Goal: Task Accomplishment & Management: Complete application form

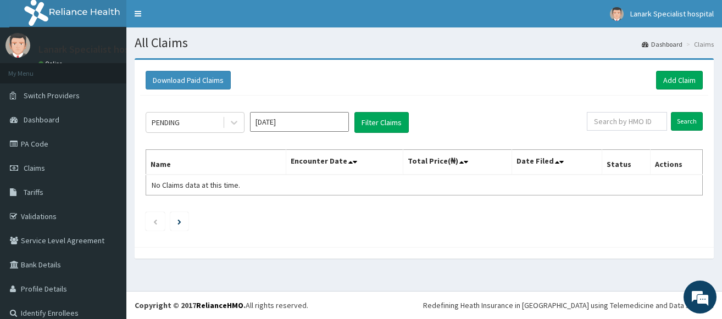
scroll to position [12, 0]
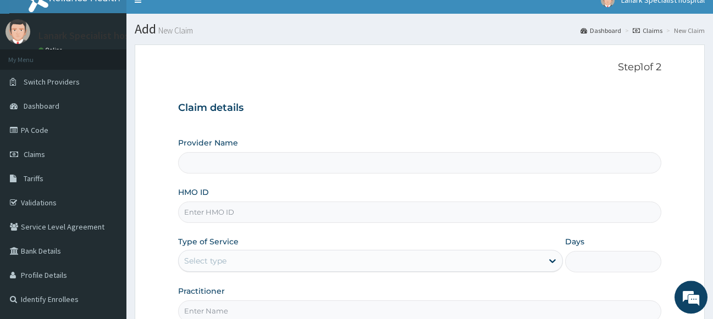
scroll to position [56, 0]
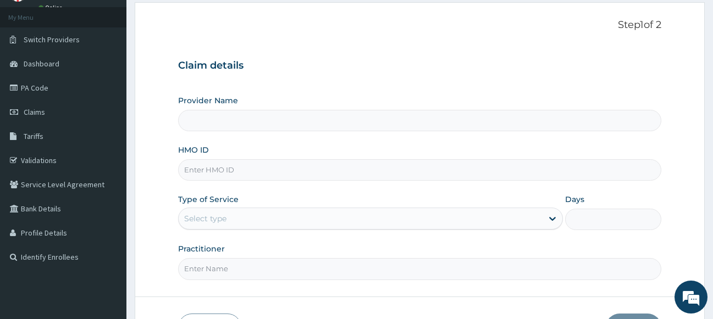
type input "Lanark Specialist Hospital"
click at [222, 173] on input "HMO ID" at bounding box center [420, 169] width 484 height 21
paste input "EGM/10011/G"
type input "EGM/10011/G"
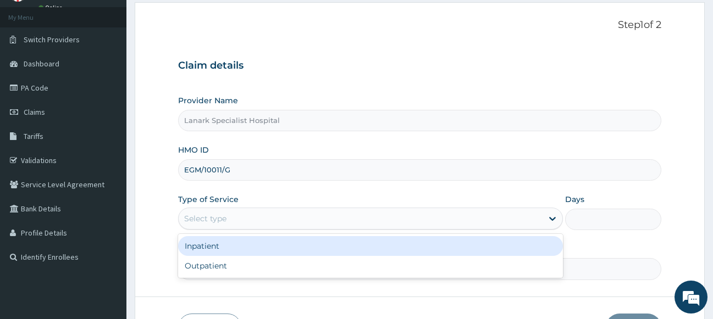
click at [233, 220] on div "Select type" at bounding box center [361, 219] width 364 height 18
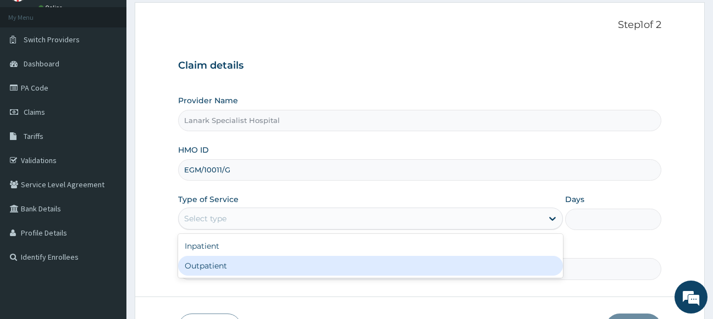
click at [228, 265] on div "Outpatient" at bounding box center [370, 266] width 385 height 20
type input "1"
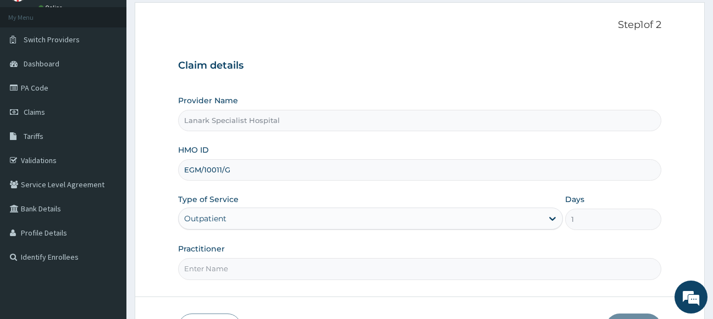
click at [231, 256] on div "Practitioner" at bounding box center [420, 262] width 484 height 36
click at [230, 264] on input "Practitioner" at bounding box center [420, 268] width 484 height 21
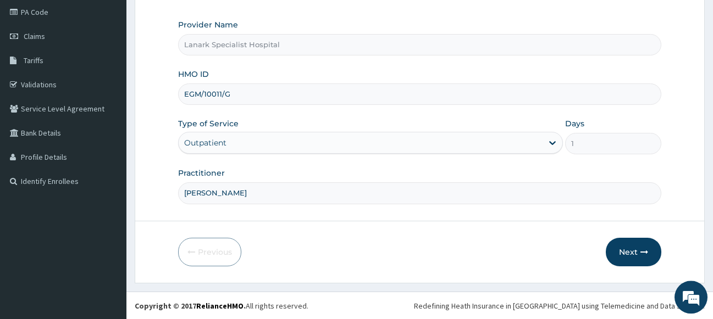
scroll to position [132, 0]
type input "DR OYENIRAN"
click at [622, 246] on button "Next" at bounding box center [634, 251] width 56 height 29
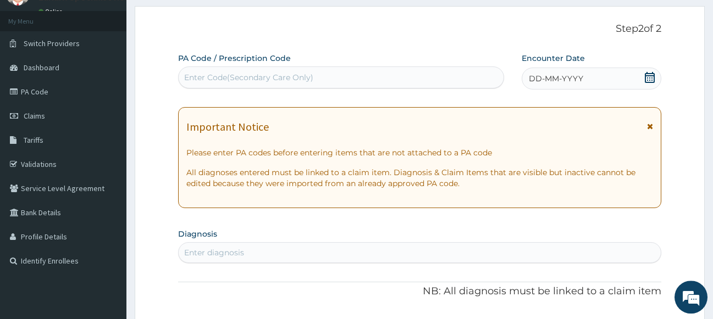
scroll to position [20, 0]
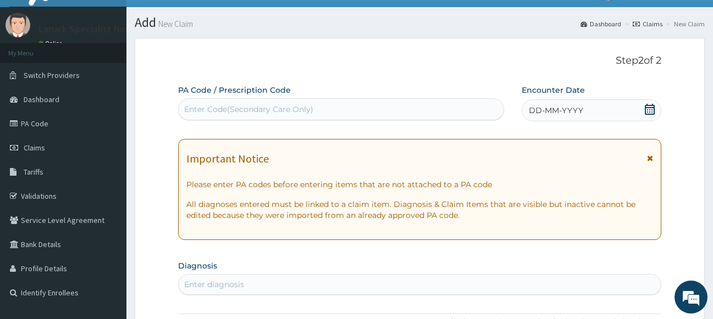
click at [372, 109] on div "Enter Code(Secondary Care Only)" at bounding box center [341, 110] width 325 height 18
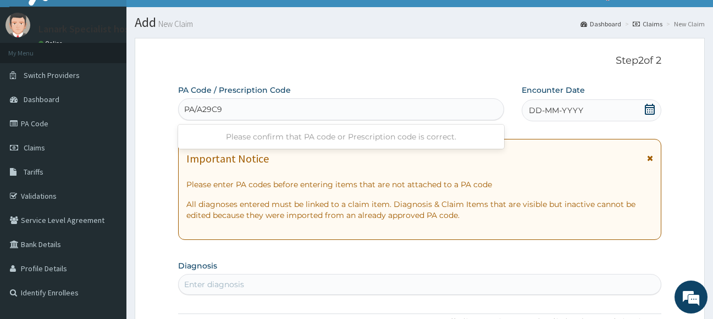
type input "PA/A29C99"
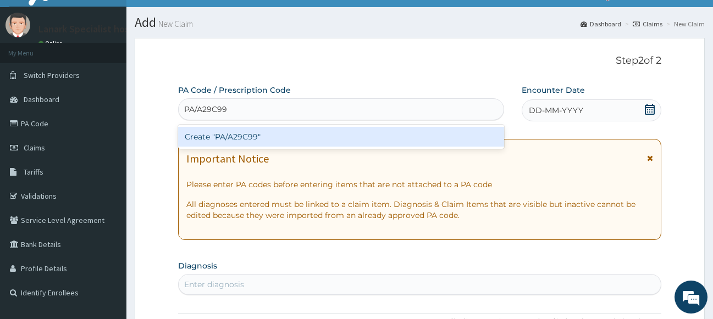
click at [359, 132] on div "Create "PA/A29C99"" at bounding box center [341, 137] width 326 height 20
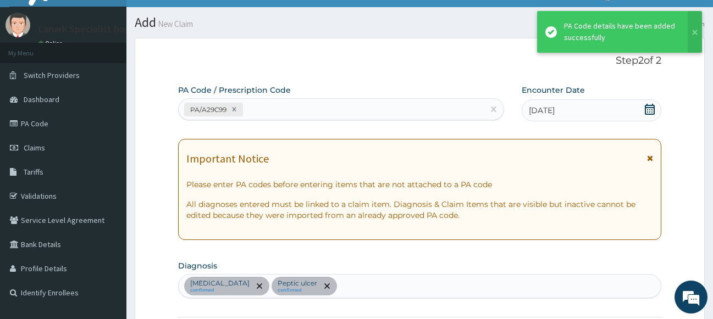
scroll to position [412, 0]
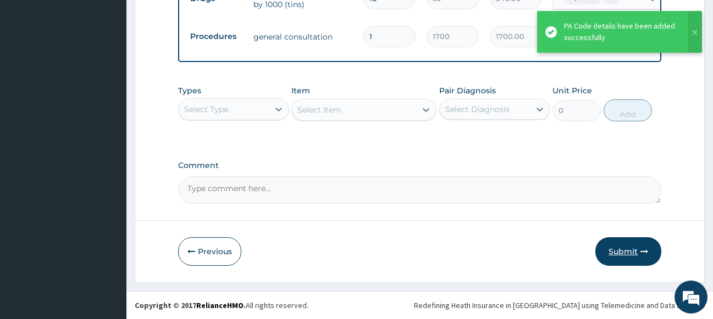
click at [622, 246] on button "Submit" at bounding box center [628, 251] width 66 height 29
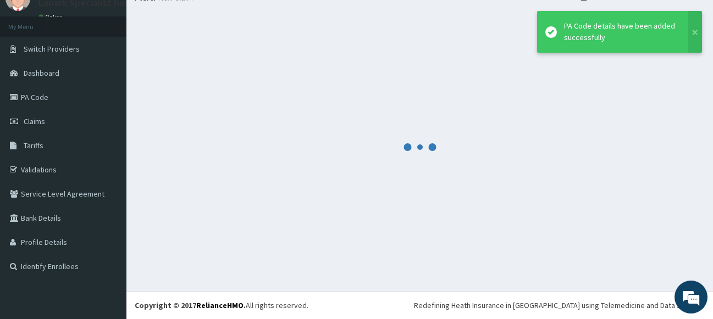
scroll to position [47, 0]
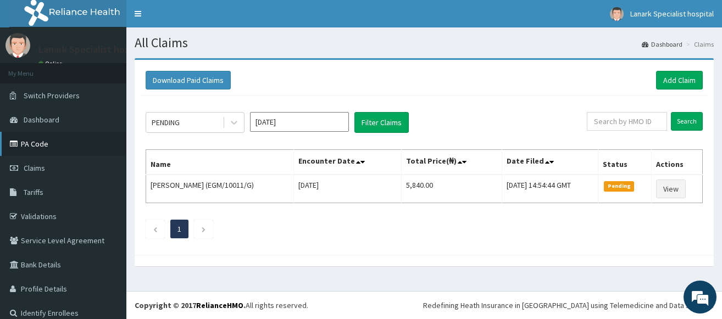
click at [31, 145] on link "PA Code" at bounding box center [63, 144] width 126 height 24
click at [38, 120] on span "Dashboard" at bounding box center [42, 120] width 36 height 10
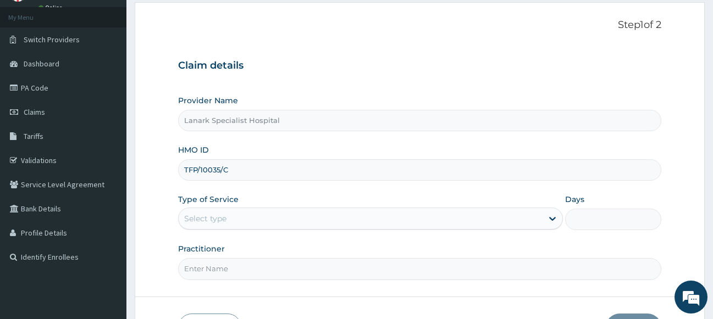
type input "TFP/10035/C"
click at [219, 217] on div "Select type" at bounding box center [205, 218] width 42 height 11
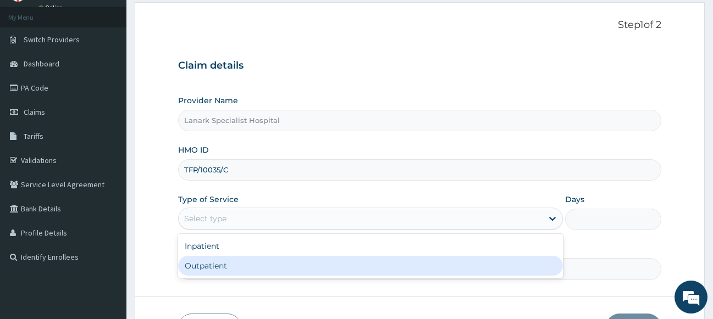
click at [209, 263] on div "Outpatient" at bounding box center [370, 266] width 385 height 20
type input "1"
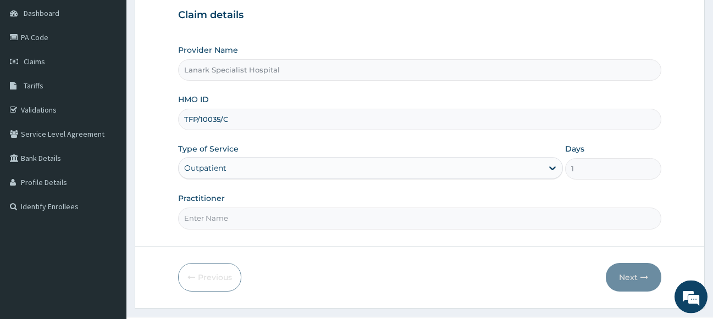
scroll to position [112, 0]
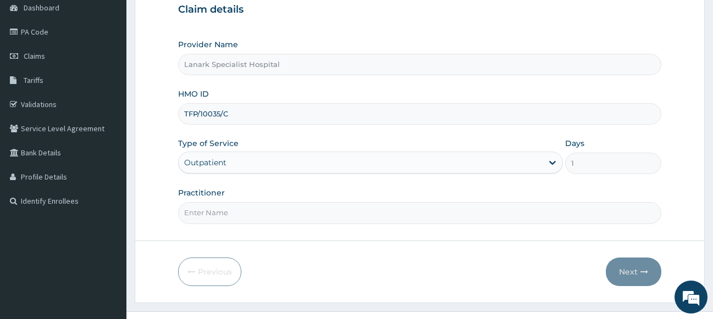
click at [247, 219] on input "Practitioner" at bounding box center [420, 212] width 484 height 21
type input "DR RICHARD"
click at [635, 270] on button "Next" at bounding box center [634, 272] width 56 height 29
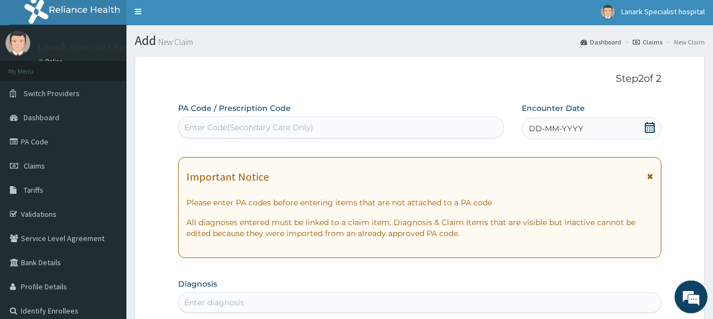
scroll to position [0, 0]
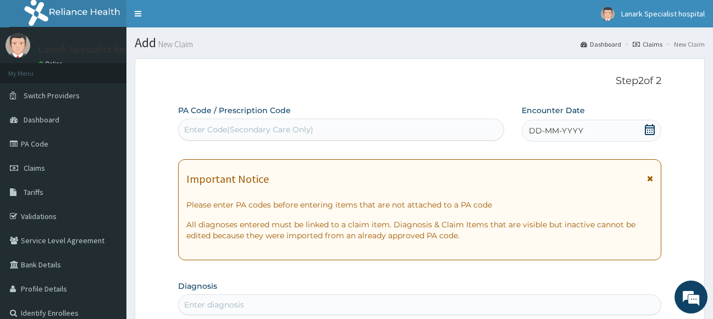
click at [648, 134] on icon at bounding box center [649, 129] width 11 height 11
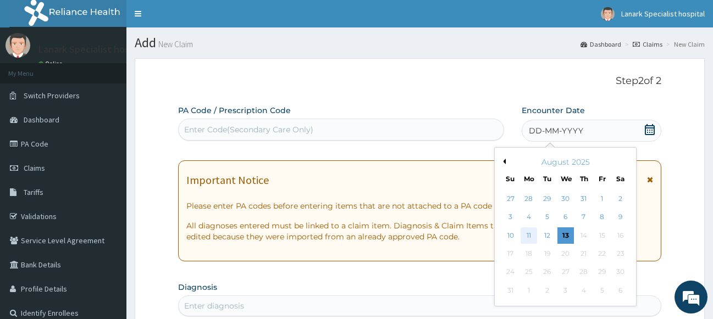
click at [535, 235] on div "11" at bounding box center [529, 236] width 16 height 16
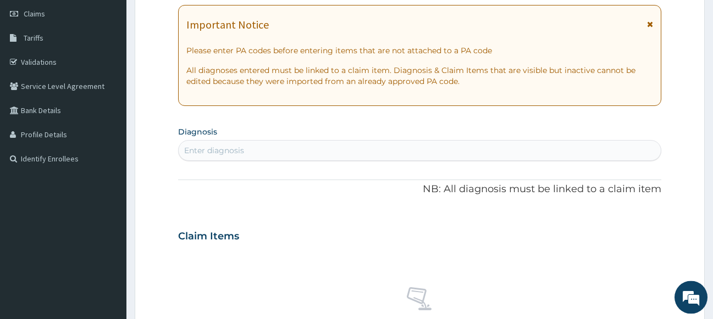
scroll to position [224, 0]
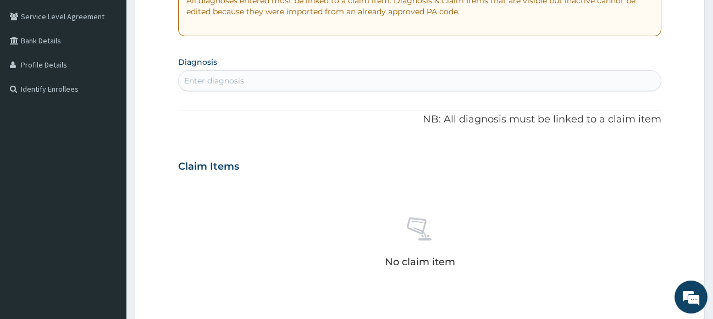
click at [338, 81] on div "Enter diagnosis" at bounding box center [420, 81] width 483 height 18
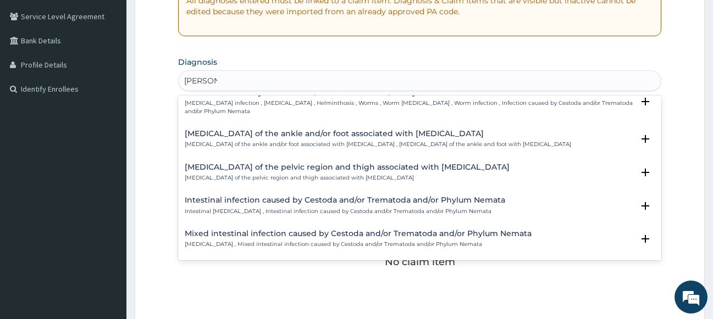
scroll to position [0, 0]
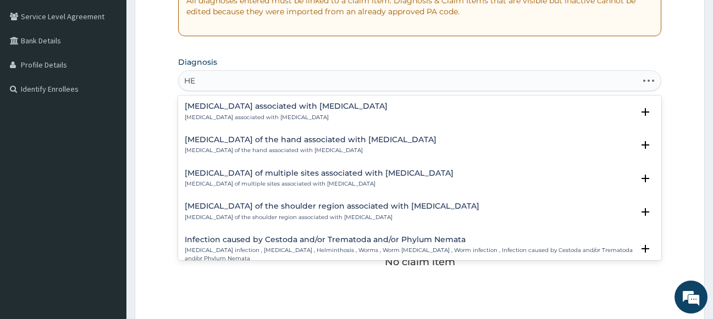
type input "H"
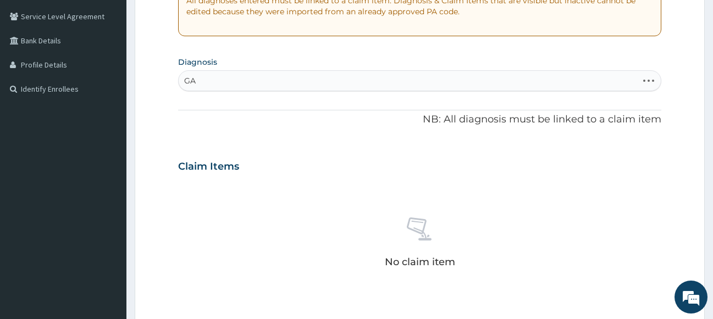
type input "G"
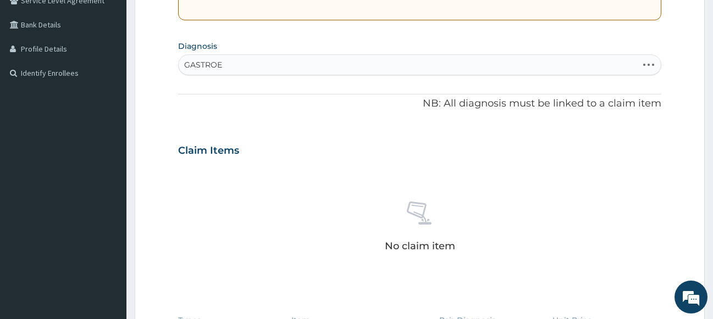
scroll to position [190, 0]
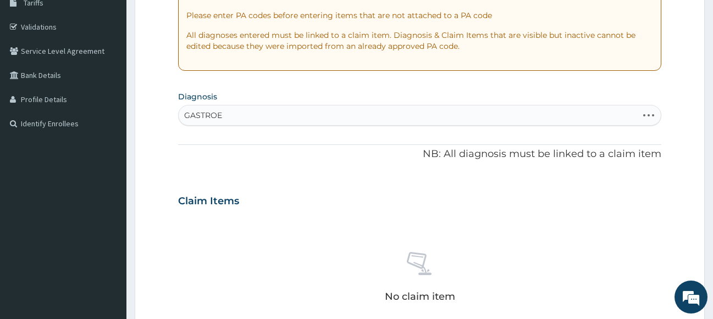
type input "GASTROE"
click at [483, 241] on div "No claim item" at bounding box center [420, 279] width 484 height 126
click at [256, 116] on div "Enter diagnosis" at bounding box center [420, 116] width 483 height 18
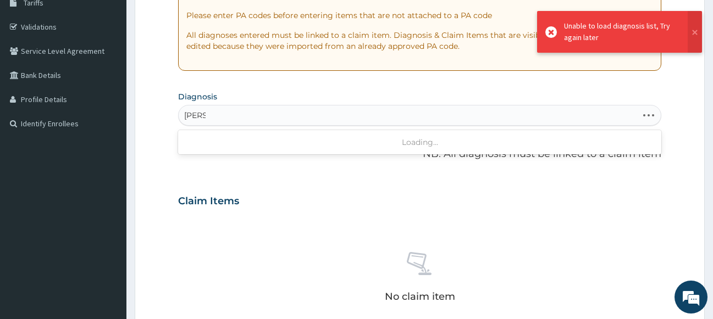
type input "GASTR"
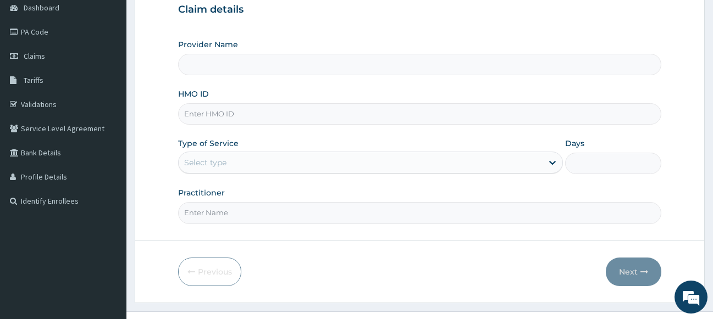
scroll to position [112, 0]
click at [222, 115] on input "HMO ID" at bounding box center [420, 113] width 484 height 21
type input "TFP/10035/C"
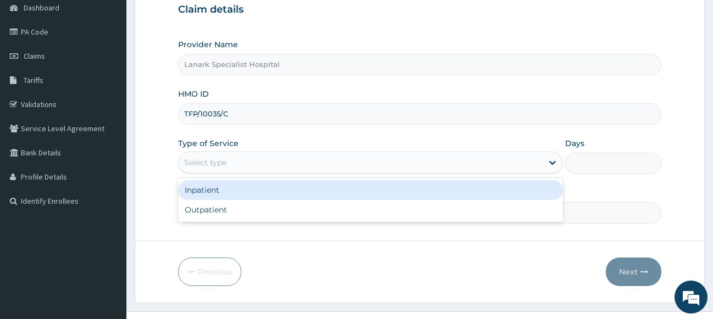
click at [228, 163] on div "Select type" at bounding box center [361, 163] width 364 height 18
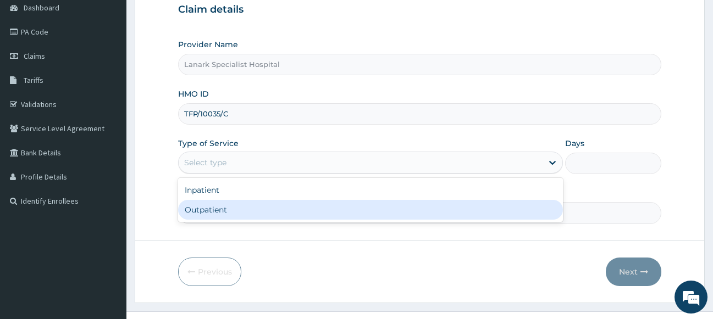
click at [211, 206] on div "Outpatient" at bounding box center [370, 210] width 385 height 20
type input "1"
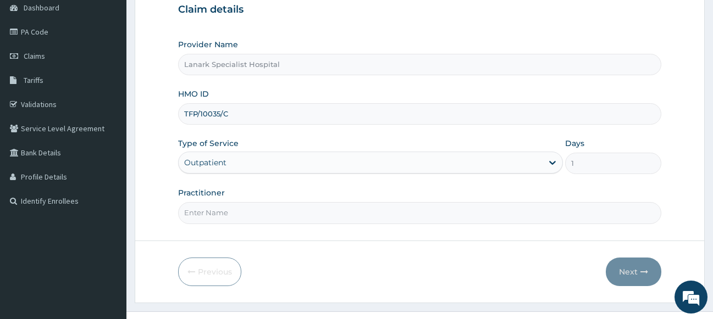
click at [231, 213] on input "Practitioner" at bounding box center [420, 212] width 484 height 21
type input "[PERSON_NAME]"
click at [635, 270] on button "Next" at bounding box center [634, 272] width 56 height 29
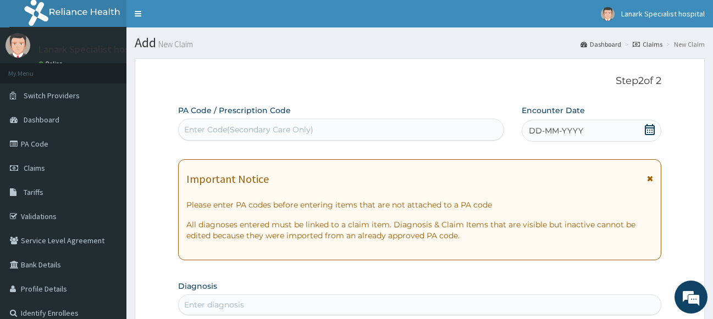
click at [651, 128] on icon at bounding box center [650, 129] width 10 height 11
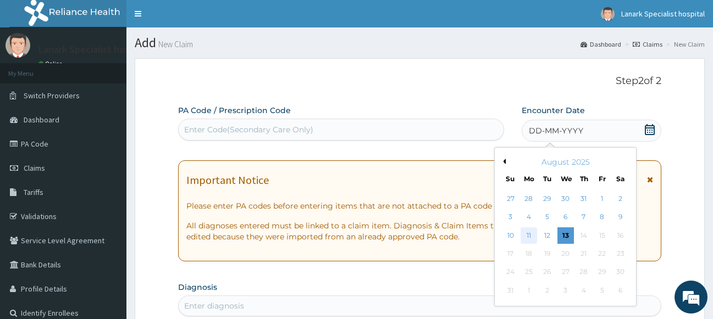
click at [534, 235] on div "11" at bounding box center [529, 236] width 16 height 16
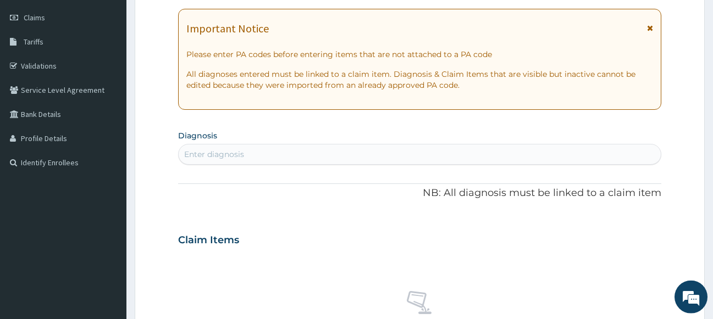
scroll to position [168, 0]
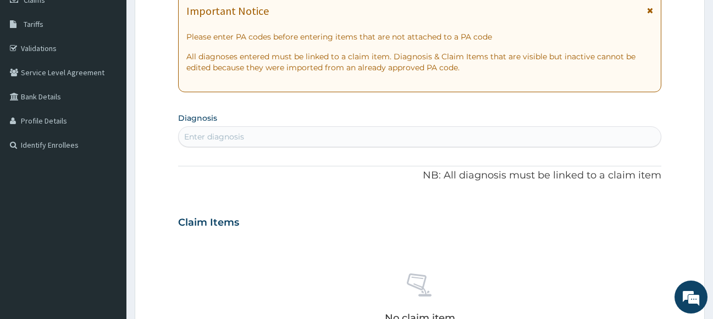
click at [370, 139] on div "Enter diagnosis" at bounding box center [420, 137] width 483 height 18
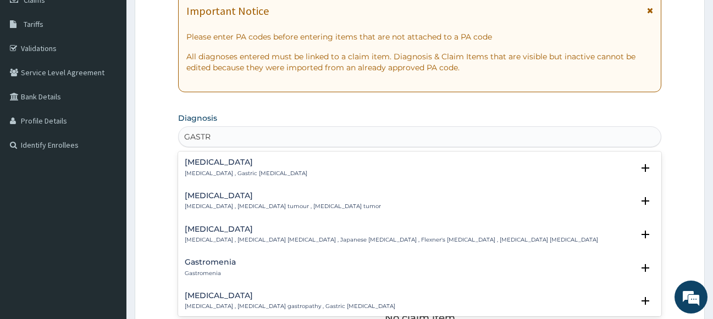
type input "GASTRO"
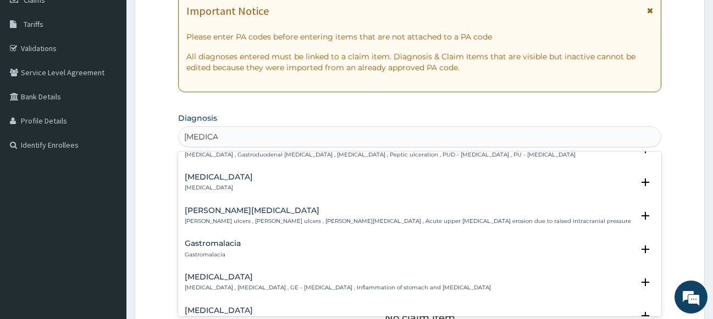
scroll to position [178, 0]
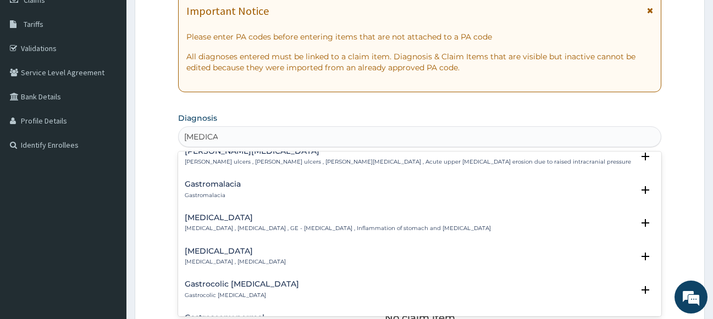
click at [215, 224] on div "Gastroenteritis Gastroenteritis , Gastroenteropathy , GE - Gastroenteritis , In…" at bounding box center [338, 223] width 306 height 19
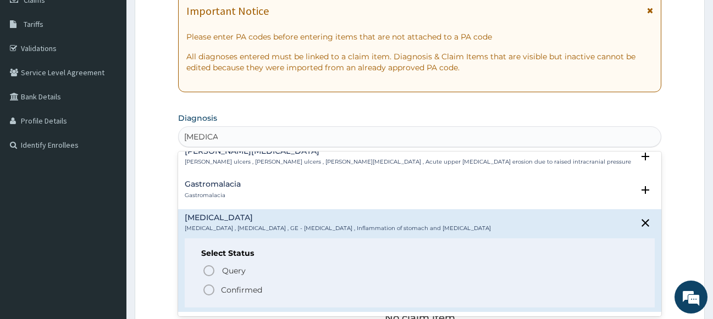
click at [205, 286] on circle "status option filled" at bounding box center [209, 290] width 10 height 10
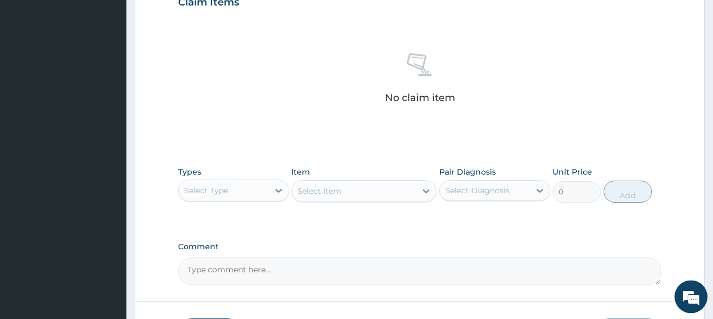
scroll to position [392, 0]
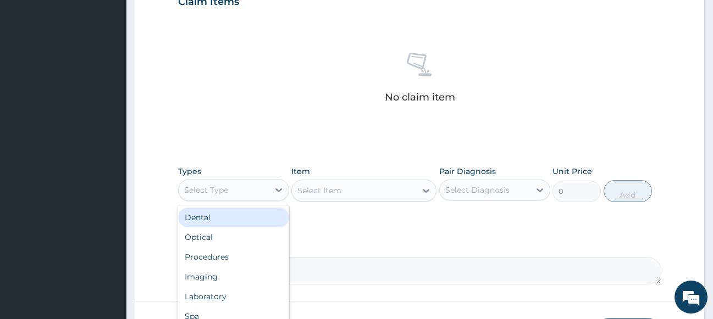
click at [245, 193] on div "Select Type" at bounding box center [224, 190] width 90 height 18
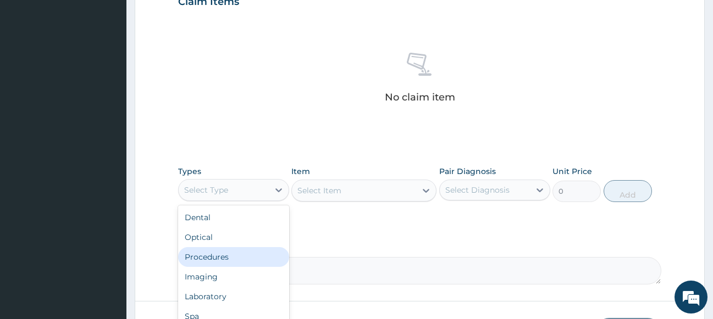
drag, startPoint x: 231, startPoint y: 262, endPoint x: 253, endPoint y: 240, distance: 31.1
click at [231, 262] on div "Procedures" at bounding box center [233, 257] width 111 height 20
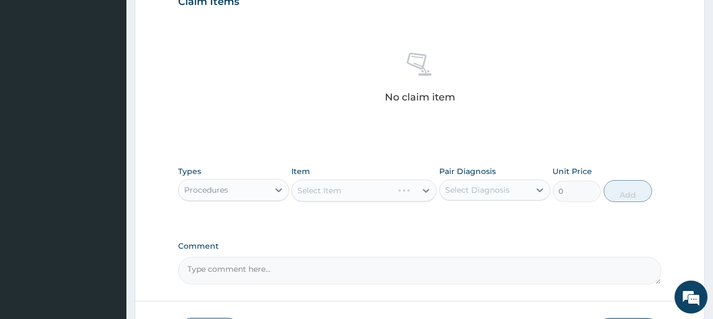
click at [349, 186] on div "Select Item" at bounding box center [363, 191] width 145 height 22
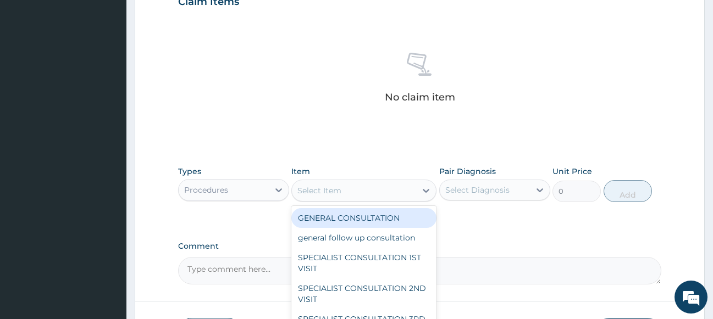
click at [349, 186] on div "Select Item" at bounding box center [354, 191] width 124 height 18
click at [350, 211] on div "GENERAL CONSULTATION" at bounding box center [363, 218] width 145 height 20
type input "1700"
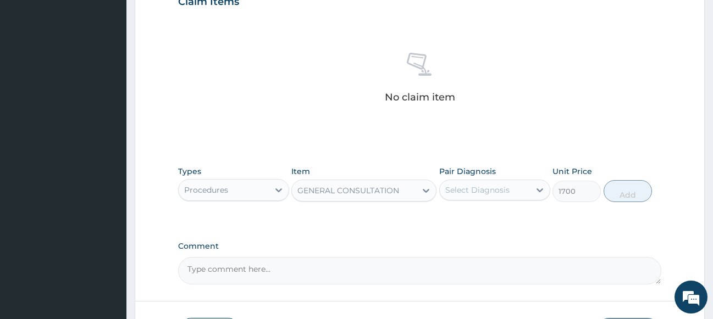
click at [494, 190] on div "Select Diagnosis" at bounding box center [477, 190] width 64 height 11
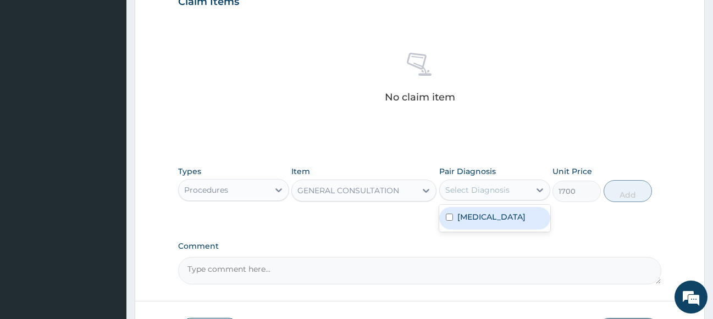
click at [490, 215] on label "Gastroenteritis" at bounding box center [491, 217] width 68 height 11
checkbox input "true"
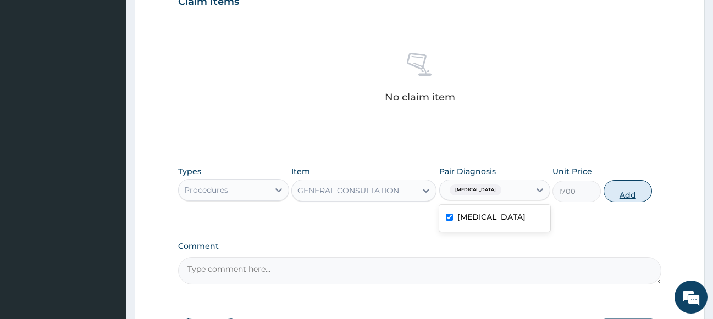
click at [617, 192] on button "Add" at bounding box center [628, 191] width 48 height 22
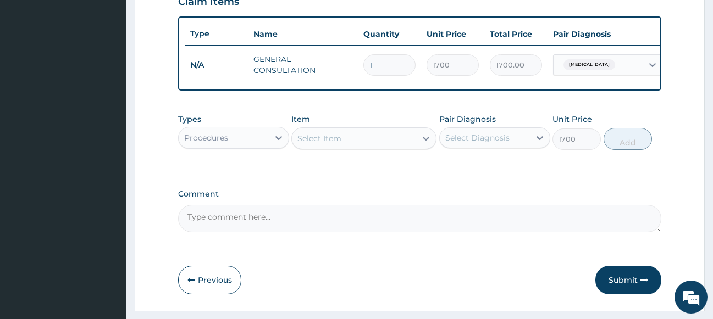
type input "0"
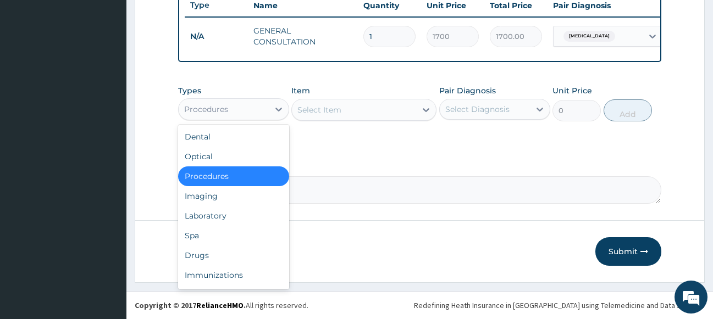
click at [237, 109] on div "Procedures" at bounding box center [224, 110] width 90 height 18
click at [218, 250] on div "Drugs" at bounding box center [233, 256] width 111 height 20
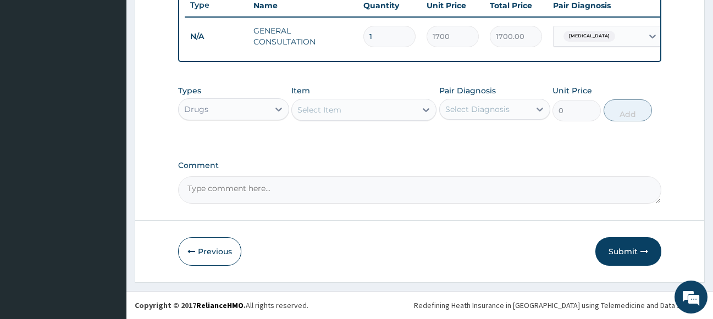
click at [368, 109] on div "Select Item" at bounding box center [354, 110] width 124 height 18
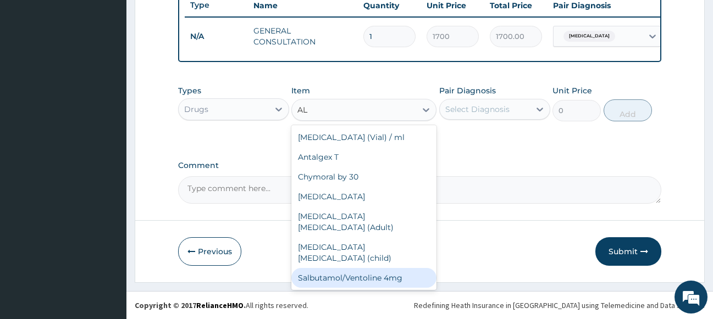
type input "A"
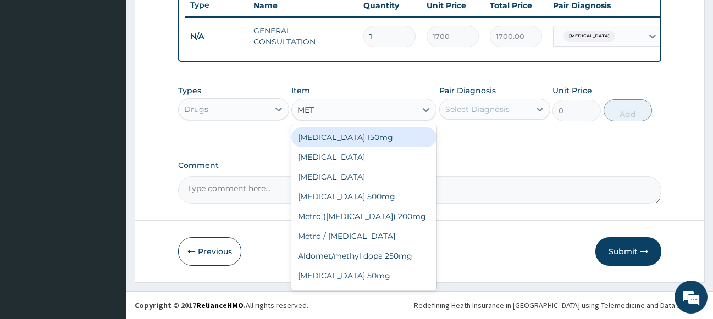
type input "METR"
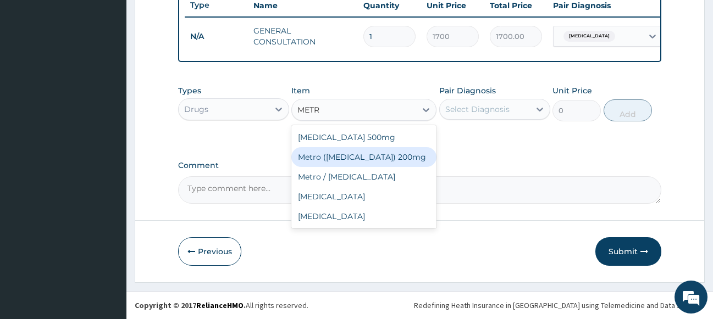
click at [375, 157] on div "Metro ([MEDICAL_DATA]) 200mg" at bounding box center [363, 157] width 145 height 20
type input "50"
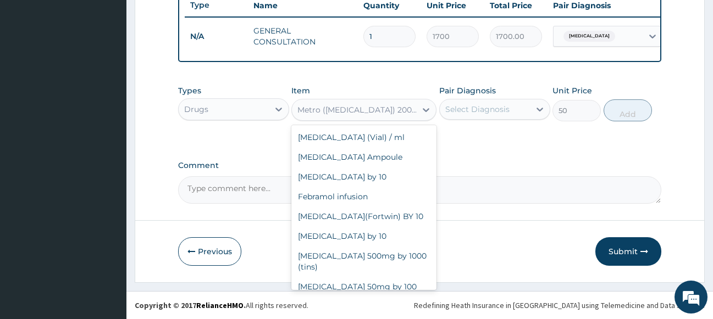
click at [366, 110] on div "Metro ([MEDICAL_DATA]) 200mg" at bounding box center [357, 109] width 120 height 11
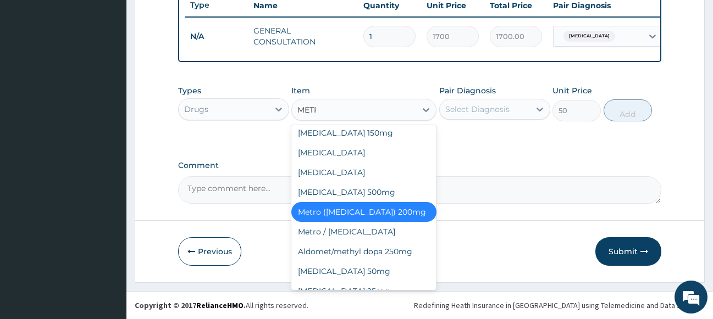
scroll to position [0, 0]
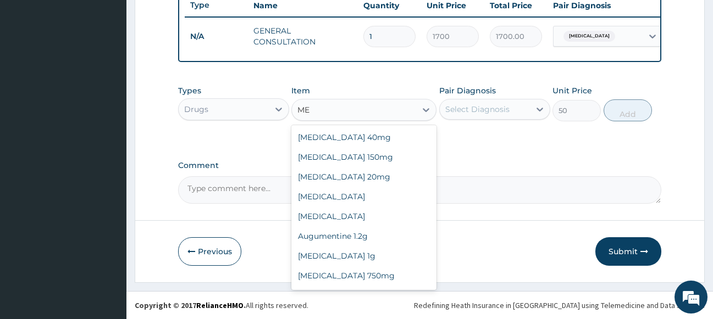
type input "M"
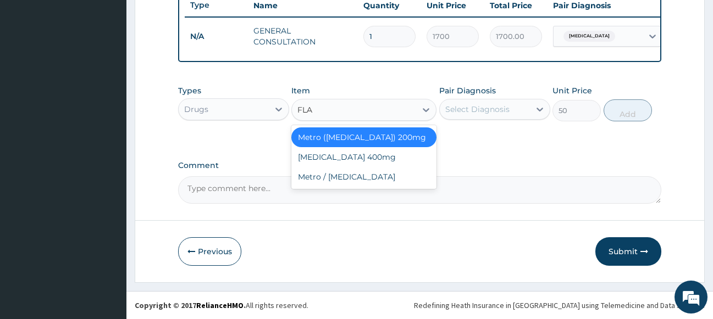
type input "FLAG"
click at [344, 179] on div "Metro / [MEDICAL_DATA]" at bounding box center [363, 177] width 145 height 20
type input "1000"
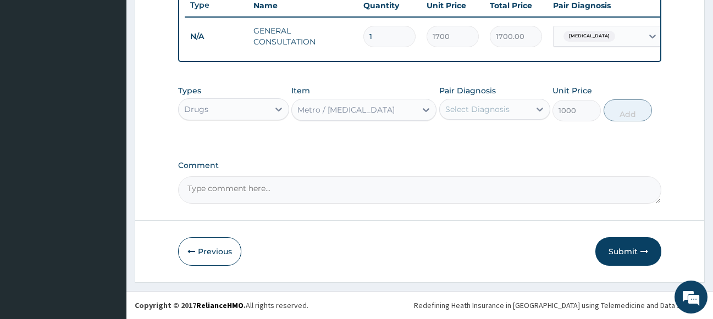
click at [504, 109] on div "Select Diagnosis" at bounding box center [477, 109] width 64 height 11
click at [500, 136] on label "Gastroenteritis" at bounding box center [491, 136] width 68 height 11
checkbox input "true"
click at [632, 111] on button "Add" at bounding box center [628, 110] width 48 height 22
type input "0"
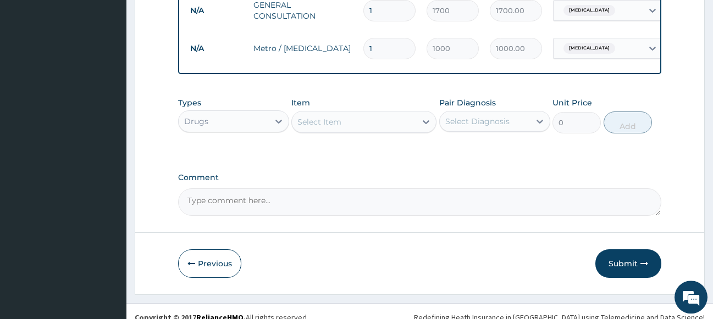
scroll to position [468, 0]
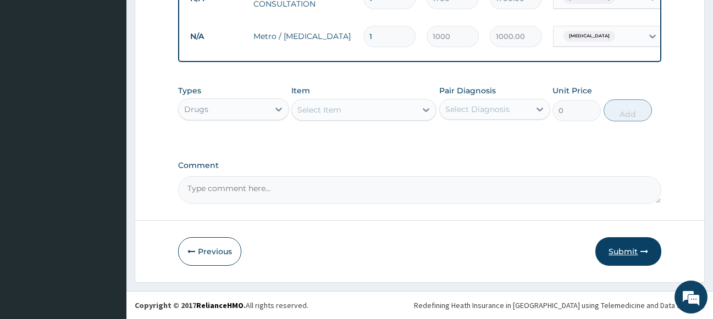
click at [621, 251] on button "Submit" at bounding box center [628, 251] width 66 height 29
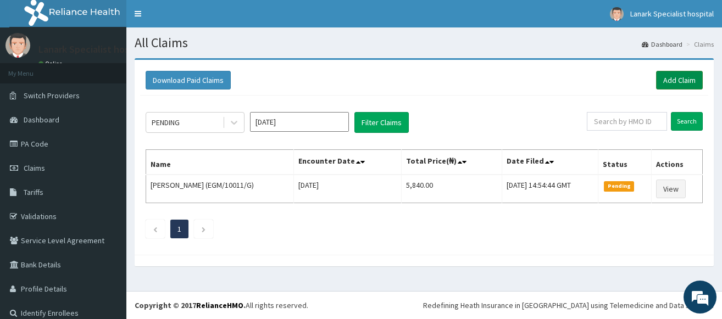
click at [672, 80] on link "Add Claim" at bounding box center [679, 80] width 47 height 19
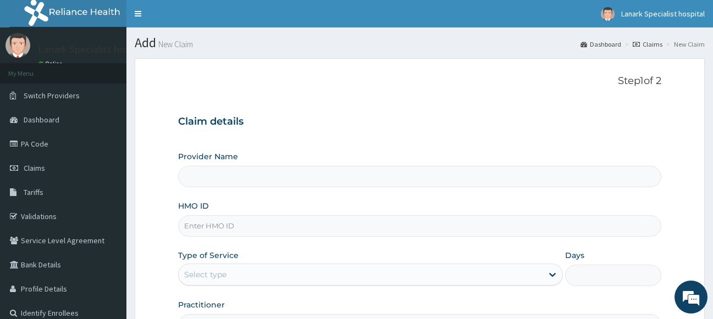
type input "Lanark Specialist Hospital"
click at [222, 228] on input "HMO ID" at bounding box center [420, 225] width 484 height 21
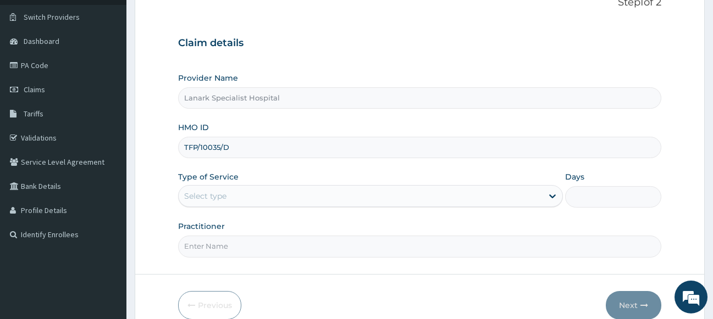
scroll to position [112, 0]
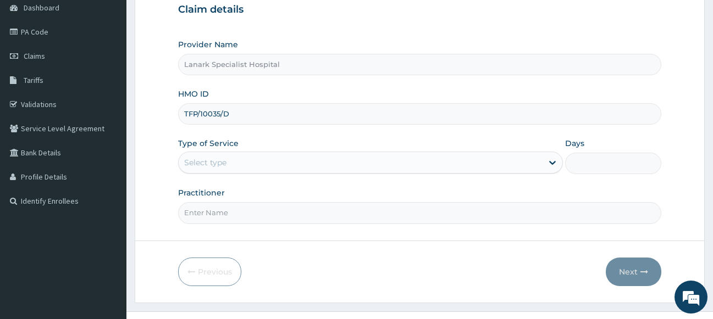
type input "TFP/10035/D"
click at [280, 167] on div "Select type" at bounding box center [361, 163] width 364 height 18
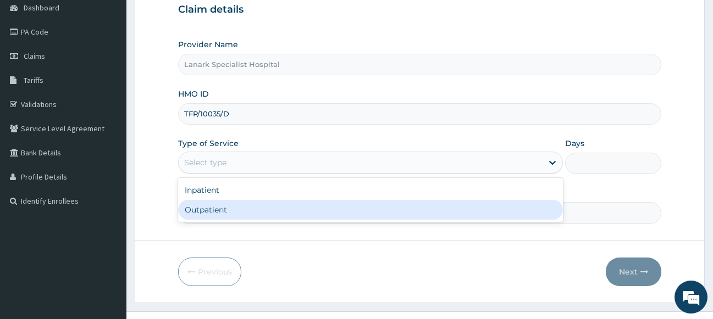
click at [271, 203] on div "Outpatient" at bounding box center [370, 210] width 385 height 20
type input "1"
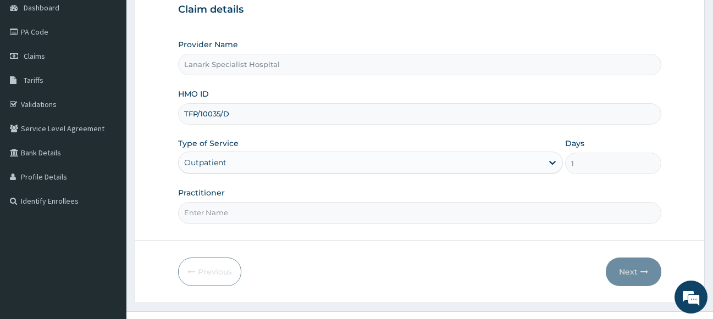
click at [272, 209] on input "Practitioner" at bounding box center [420, 212] width 484 height 21
type input "DR RICHARD"
click at [631, 274] on button "Next" at bounding box center [634, 272] width 56 height 29
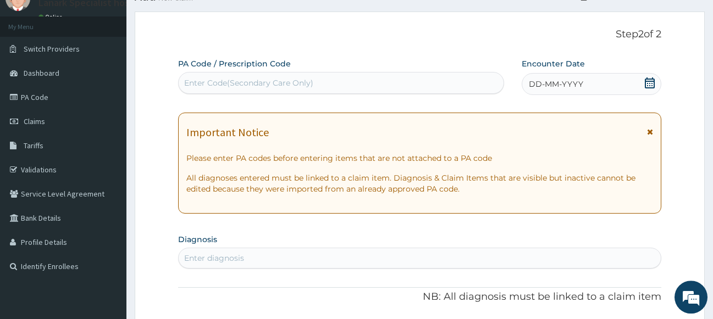
scroll to position [0, 0]
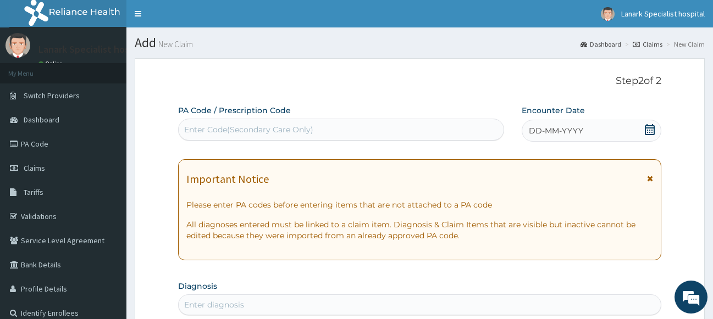
click at [652, 128] on icon at bounding box center [650, 129] width 10 height 11
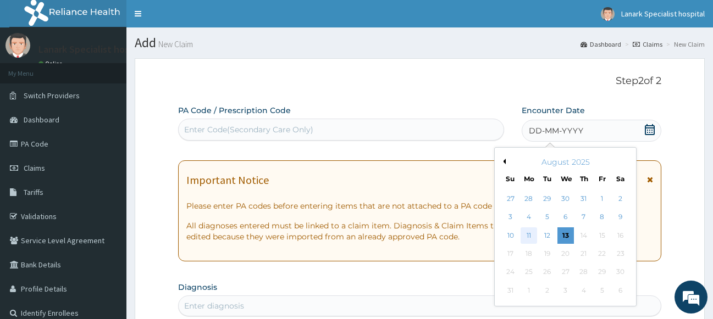
click at [531, 237] on div "11" at bounding box center [529, 236] width 16 height 16
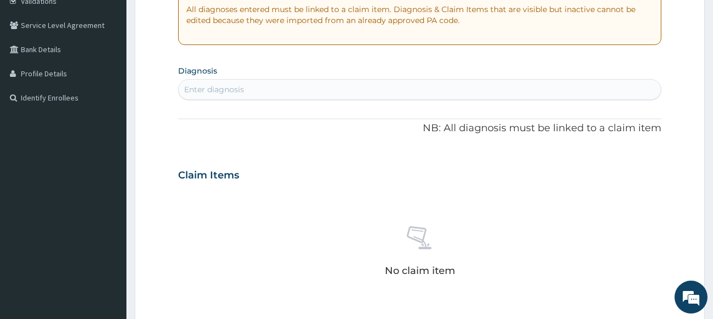
scroll to position [224, 0]
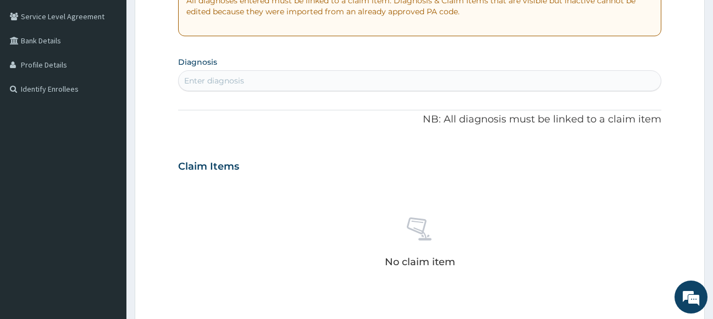
click at [345, 80] on div "Enter diagnosis" at bounding box center [420, 81] width 483 height 18
type input "MALAR"
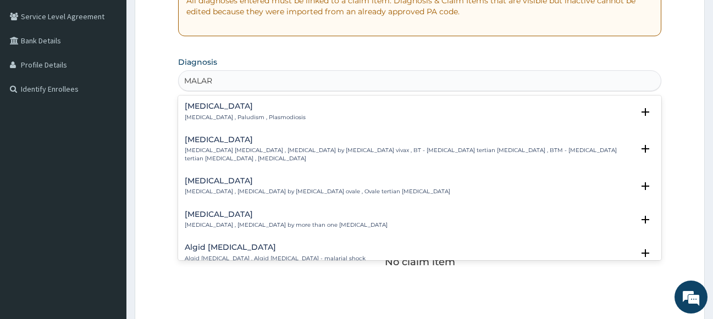
click at [201, 112] on div "Malaria Malaria , Paludism , Plasmodiosis" at bounding box center [245, 111] width 121 height 19
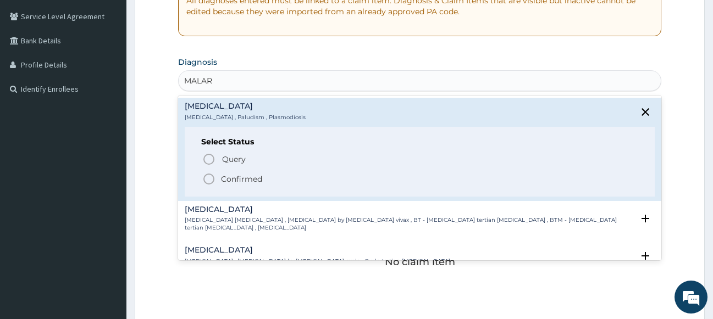
click at [203, 179] on icon "status option filled" at bounding box center [208, 179] width 13 height 13
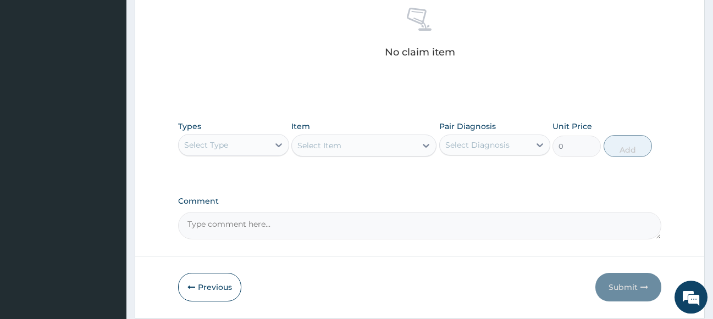
scroll to position [449, 0]
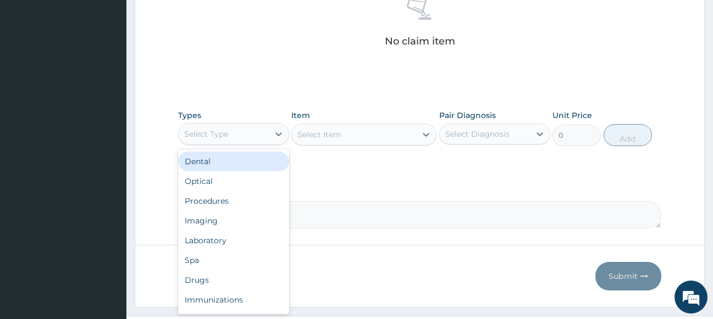
click at [251, 134] on div "Select Type" at bounding box center [224, 134] width 90 height 18
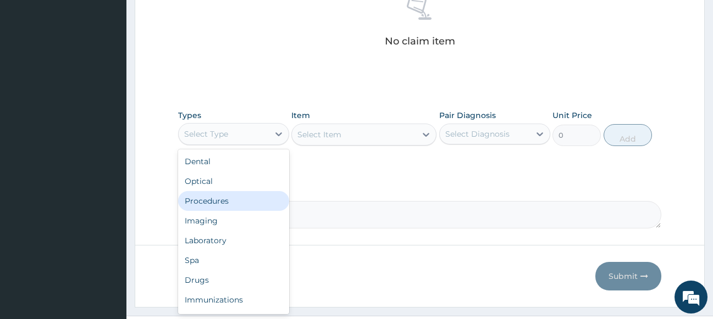
click at [234, 202] on div "Procedures" at bounding box center [233, 201] width 111 height 20
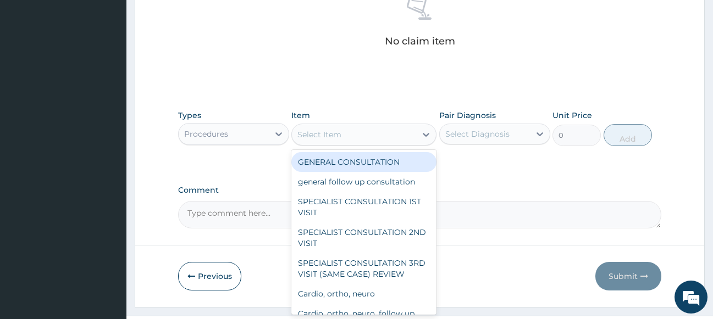
click at [344, 130] on div "Select Item" at bounding box center [354, 135] width 124 height 18
click at [351, 164] on div "GENERAL CONSULTATION" at bounding box center [363, 162] width 145 height 20
type input "1700"
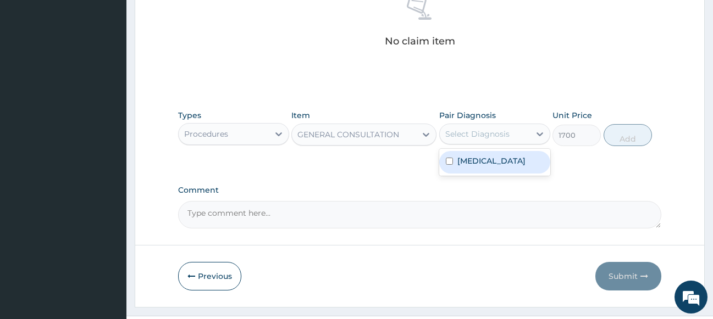
click at [452, 134] on div "Select Diagnosis" at bounding box center [477, 134] width 64 height 11
click at [483, 134] on div "Select Diagnosis" at bounding box center [477, 134] width 64 height 11
click at [486, 138] on div "Select Diagnosis" at bounding box center [477, 134] width 64 height 11
click at [485, 163] on label "[MEDICAL_DATA]" at bounding box center [491, 161] width 68 height 11
checkbox input "true"
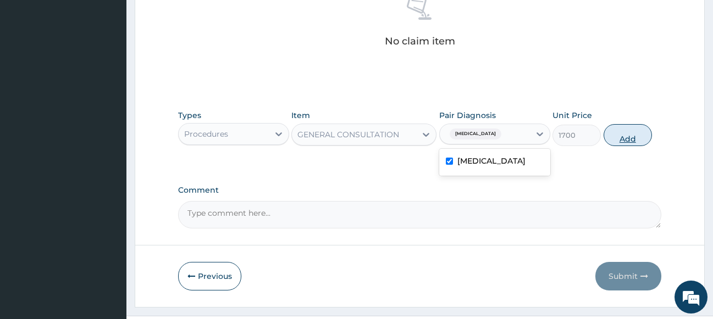
click at [612, 138] on button "Add" at bounding box center [628, 135] width 48 height 22
type input "0"
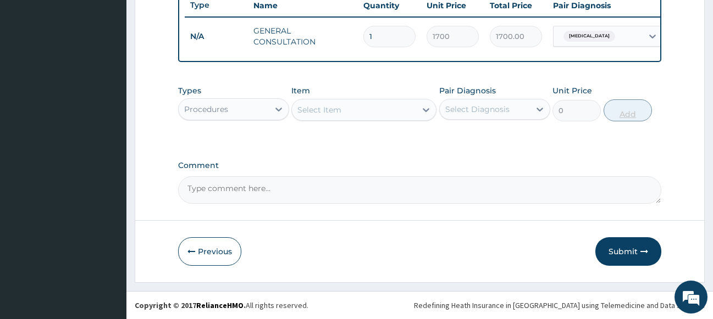
scroll to position [430, 0]
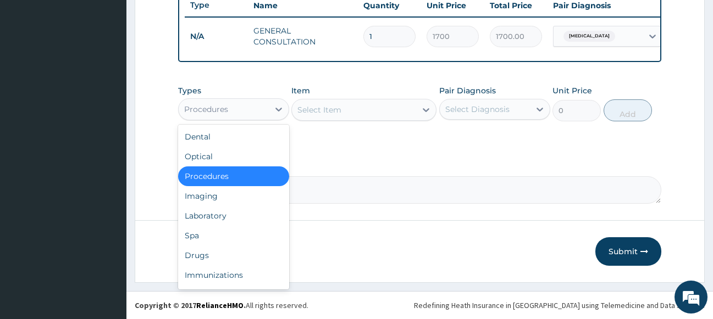
click at [237, 102] on div "Procedures" at bounding box center [224, 110] width 90 height 18
drag, startPoint x: 213, startPoint y: 256, endPoint x: 222, endPoint y: 245, distance: 13.7
click at [215, 255] on div "Drugs" at bounding box center [233, 256] width 111 height 20
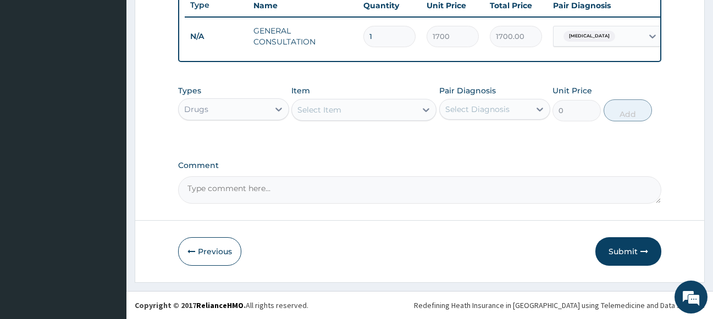
click at [335, 109] on div "Select Item" at bounding box center [319, 109] width 44 height 11
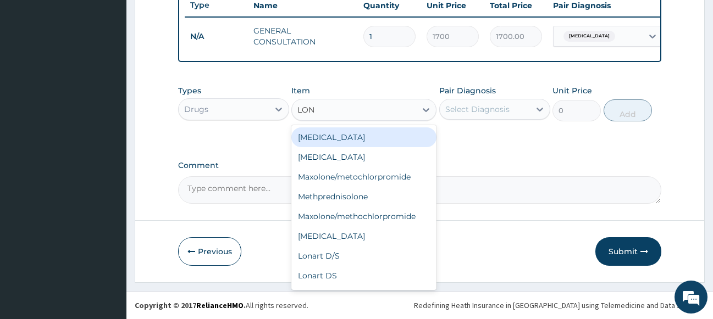
type input "[PERSON_NAME]"
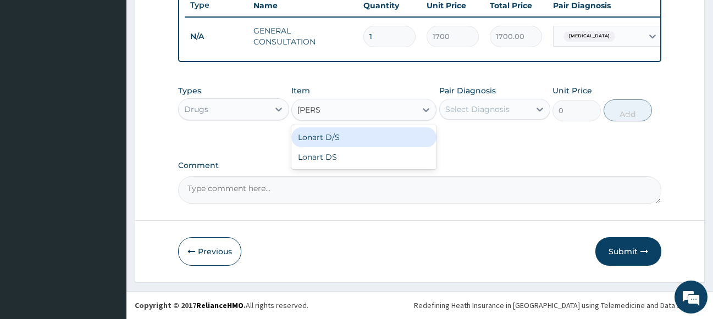
click at [346, 134] on div "Lonart D/S" at bounding box center [363, 138] width 145 height 20
type input "450"
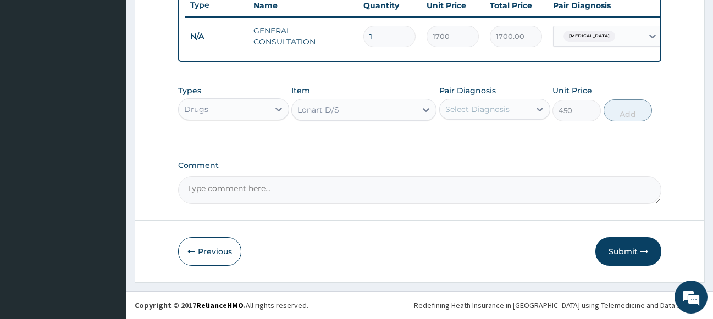
click at [486, 109] on div "Select Diagnosis" at bounding box center [477, 109] width 64 height 11
click at [485, 139] on label "[MEDICAL_DATA]" at bounding box center [491, 136] width 68 height 11
checkbox input "true"
click at [633, 109] on button "Add" at bounding box center [628, 110] width 48 height 22
type input "0"
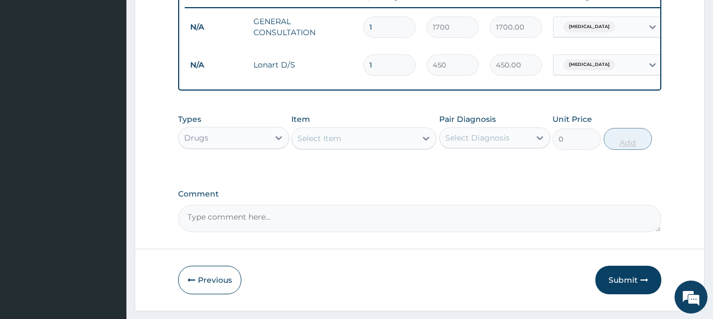
type input "2"
type input "900.00"
type input "3"
type input "1350.00"
type input "4"
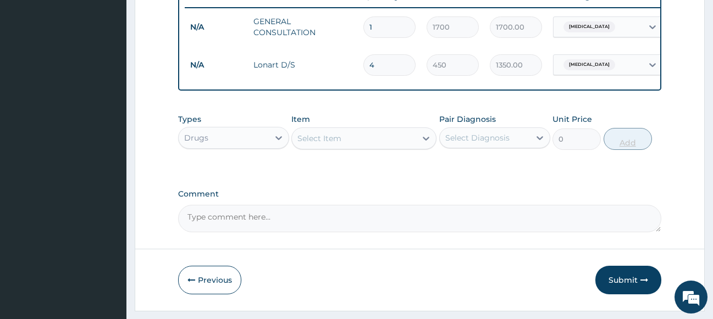
type input "1800.00"
type input "5"
type input "2250.00"
type input "6"
type input "2700.00"
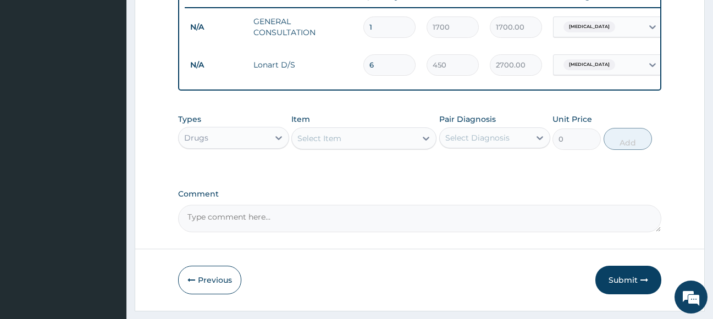
scroll to position [468, 0]
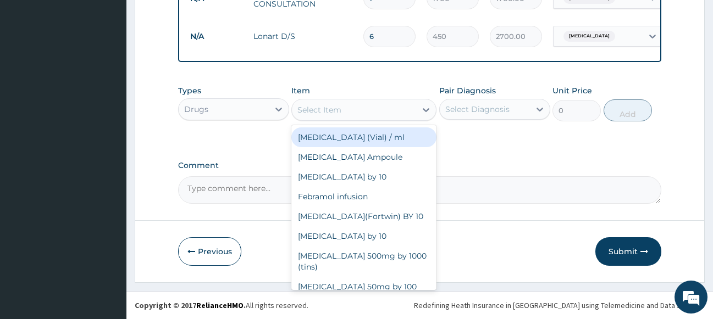
click at [355, 111] on div "Select Item" at bounding box center [354, 110] width 124 height 18
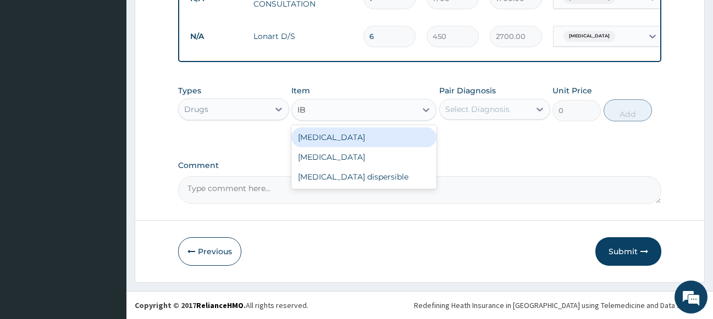
type input "IBU"
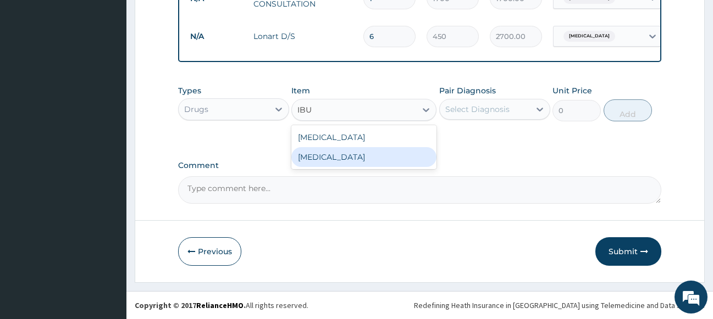
click at [331, 154] on div "Ibuprofen" at bounding box center [363, 157] width 145 height 20
type input "1000"
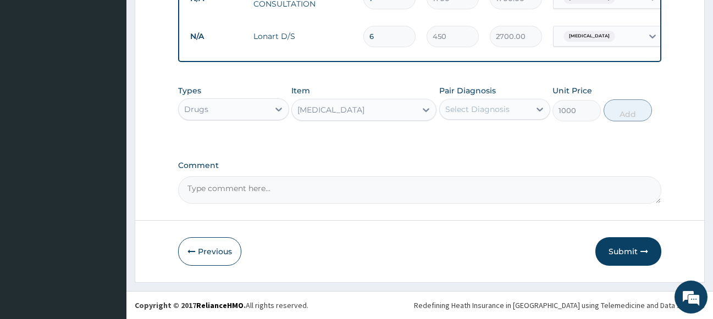
click at [467, 108] on div "Select Diagnosis" at bounding box center [477, 109] width 64 height 11
click at [463, 141] on label "Malaria" at bounding box center [491, 136] width 68 height 11
checkbox input "true"
click at [612, 112] on button "Add" at bounding box center [628, 110] width 48 height 22
type input "0"
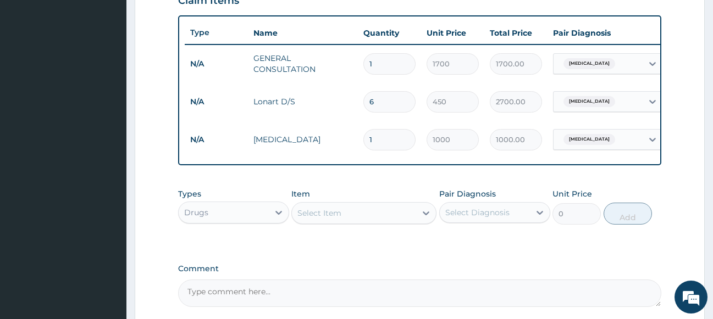
scroll to position [356, 0]
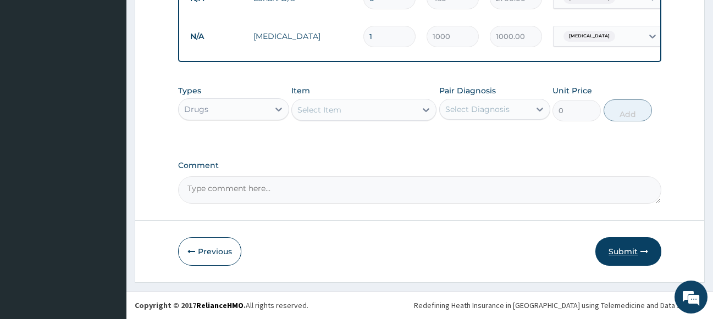
click at [633, 247] on button "Submit" at bounding box center [628, 251] width 66 height 29
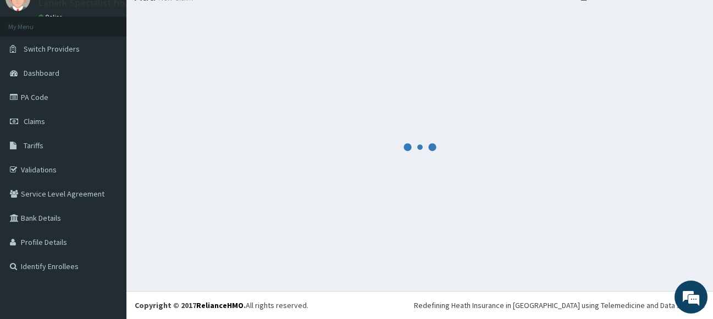
scroll to position [47, 0]
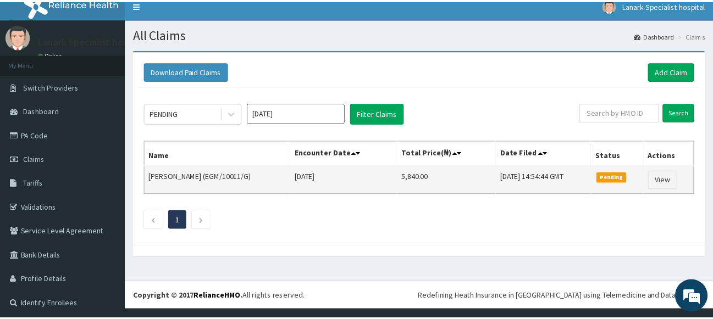
scroll to position [12, 0]
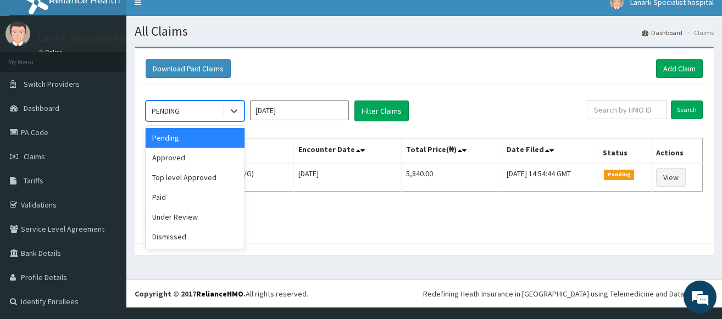
click at [196, 110] on div "PENDING" at bounding box center [184, 111] width 76 height 18
click at [192, 154] on div "Approved" at bounding box center [195, 158] width 99 height 20
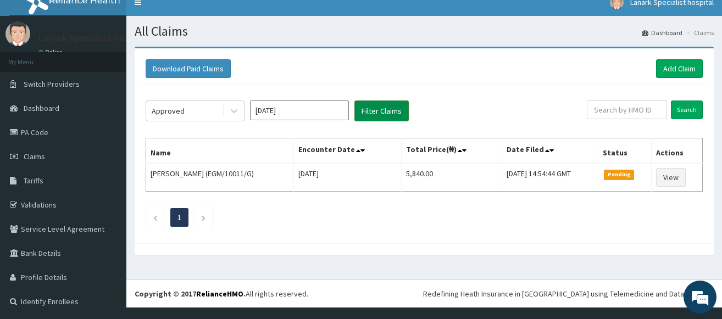
click at [388, 111] on button "Filter Claims" at bounding box center [382, 111] width 54 height 21
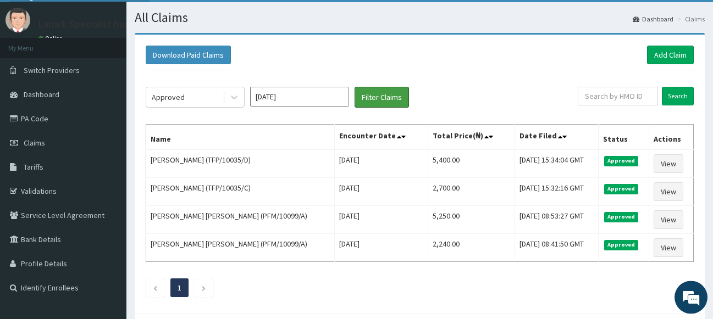
scroll to position [0, 0]
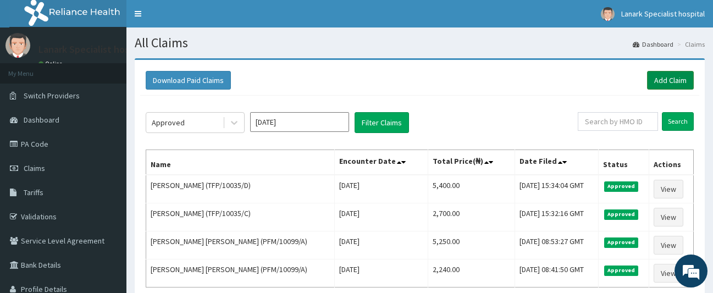
click at [660, 80] on link "Add Claim" at bounding box center [670, 80] width 47 height 19
click at [671, 78] on link "Add Claim" at bounding box center [670, 80] width 47 height 19
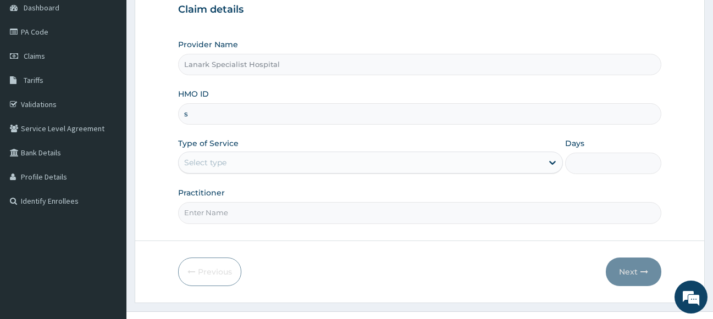
scroll to position [112, 0]
type input "s"
type input "SBG/10088/D"
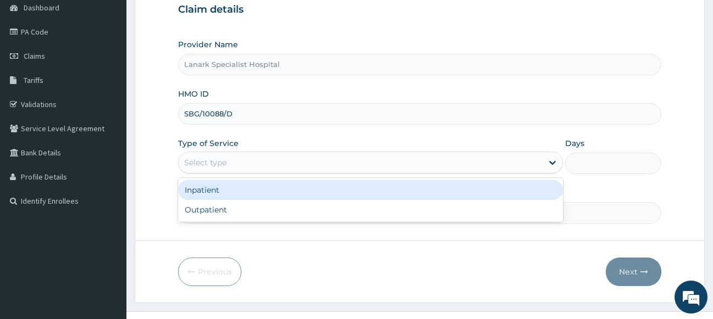
click at [234, 163] on div "Select type" at bounding box center [361, 163] width 364 height 18
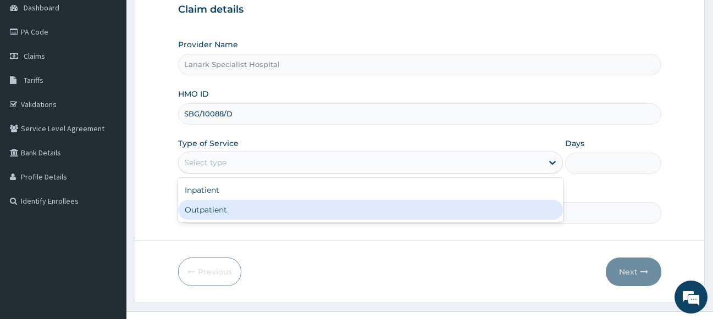
click at [223, 206] on div "Outpatient" at bounding box center [370, 210] width 385 height 20
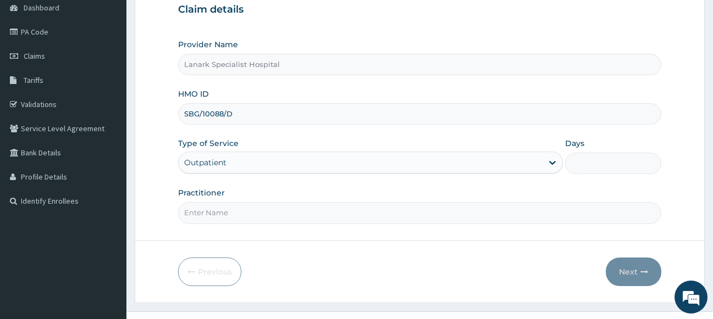
type input "1"
click at [238, 212] on input "Practitioner" at bounding box center [420, 212] width 484 height 21
type input "[PERSON_NAME]"
click at [630, 273] on button "Next" at bounding box center [634, 272] width 56 height 29
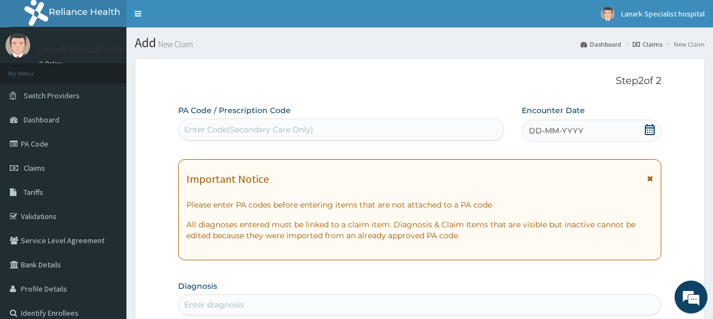
click at [651, 129] on icon at bounding box center [649, 129] width 11 height 11
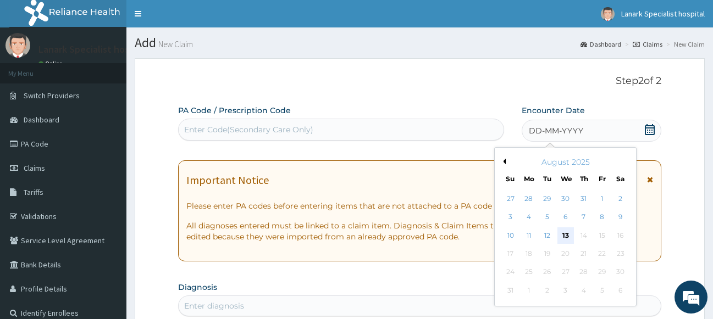
click at [563, 236] on div "13" at bounding box center [565, 236] width 16 height 16
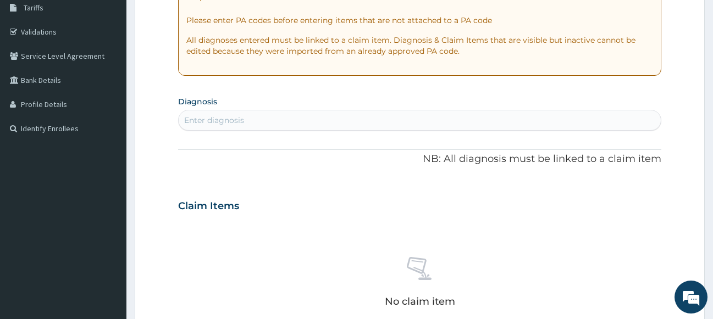
scroll to position [224, 0]
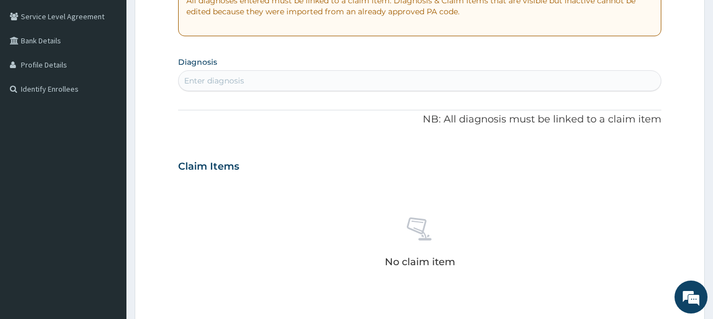
click at [306, 84] on div "Enter diagnosis" at bounding box center [420, 81] width 483 height 18
type input "N"
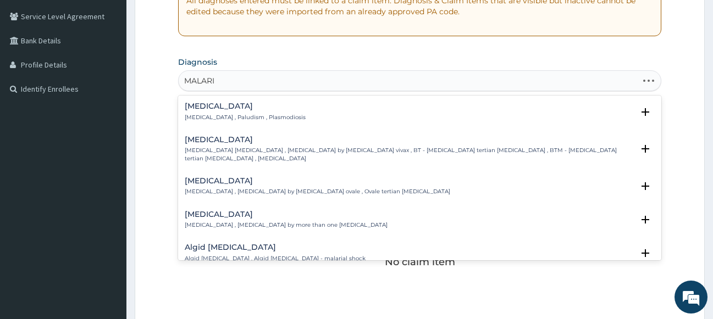
type input "MALARIA"
click at [198, 109] on h4 "[MEDICAL_DATA]" at bounding box center [245, 106] width 121 height 8
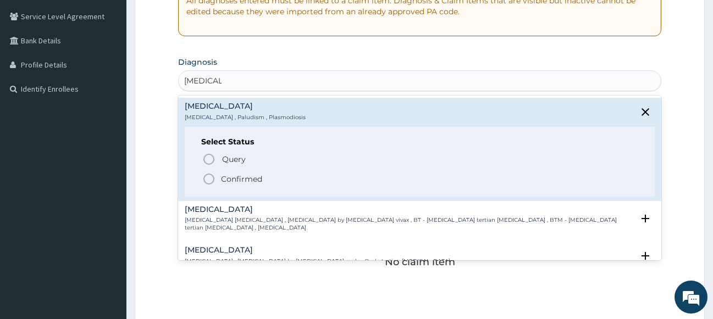
click at [208, 180] on icon "status option filled" at bounding box center [208, 179] width 13 height 13
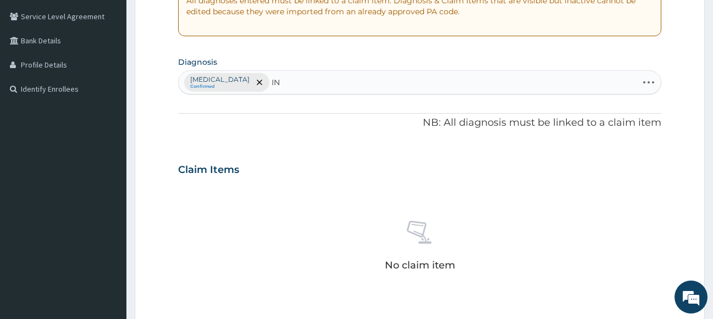
type input "INS"
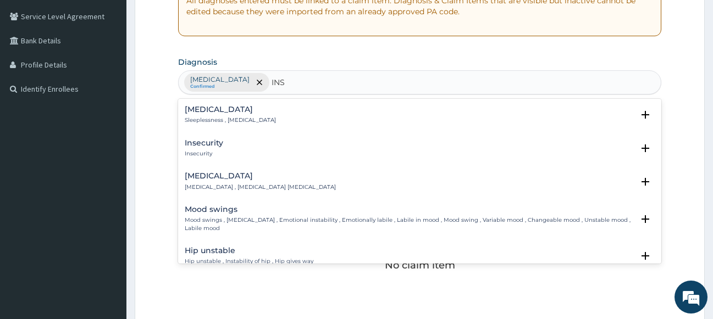
click at [188, 110] on h4 "Insomnia" at bounding box center [230, 110] width 91 height 8
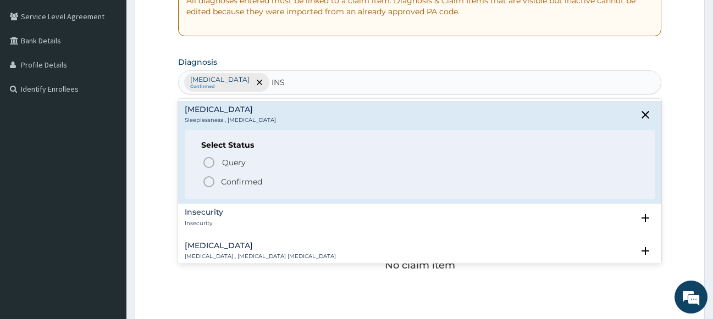
click at [209, 178] on icon "status option filled" at bounding box center [208, 181] width 13 height 13
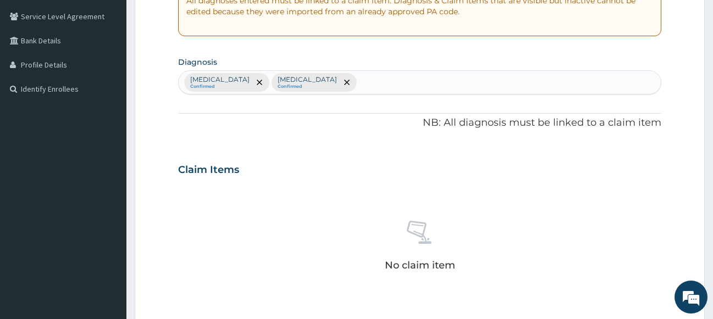
scroll to position [449, 0]
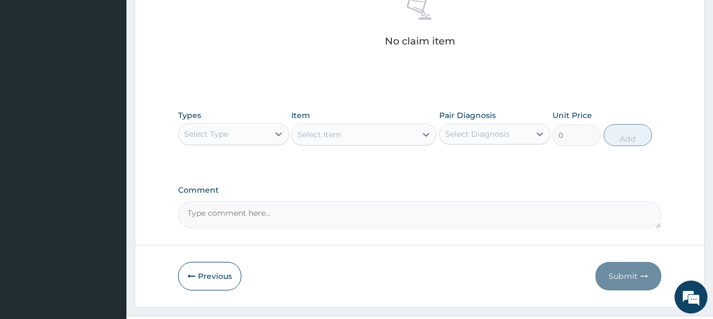
click at [235, 130] on div "Select Type" at bounding box center [224, 134] width 90 height 18
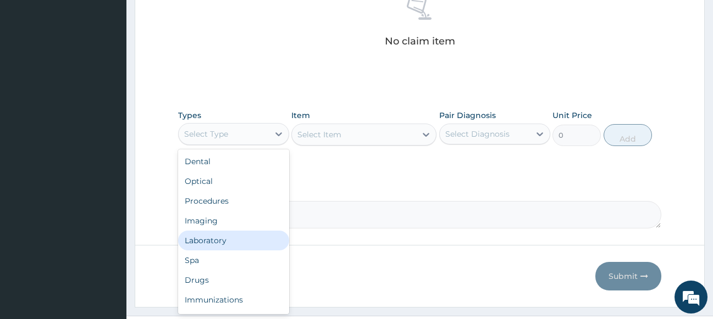
click at [219, 236] on div "Laboratory" at bounding box center [233, 241] width 111 height 20
drag, startPoint x: 218, startPoint y: 127, endPoint x: 222, endPoint y: 164, distance: 37.1
click at [218, 128] on div "Laboratory" at bounding box center [224, 134] width 90 height 18
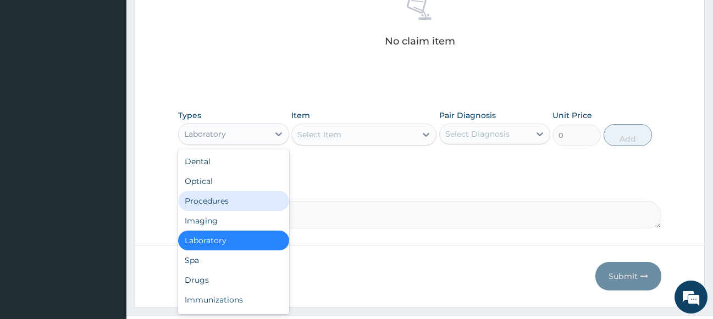
click at [220, 198] on div "Procedures" at bounding box center [233, 201] width 111 height 20
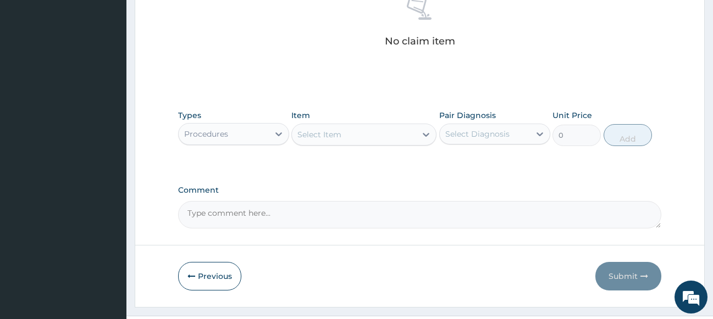
click at [360, 136] on div "Select Item" at bounding box center [354, 135] width 124 height 18
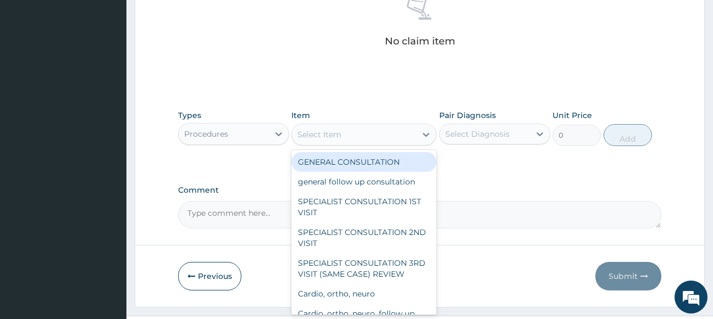
click at [360, 162] on div "GENERAL CONSULTATION" at bounding box center [363, 162] width 145 height 20
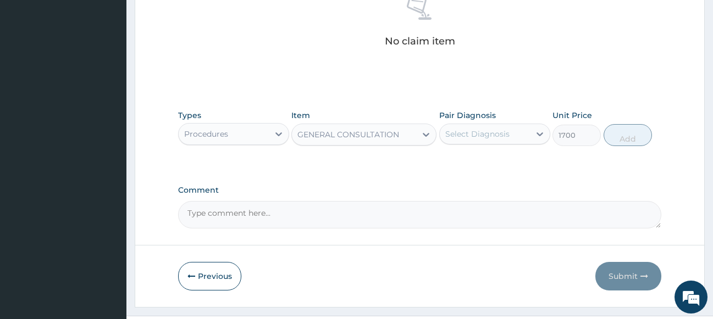
type input "1700"
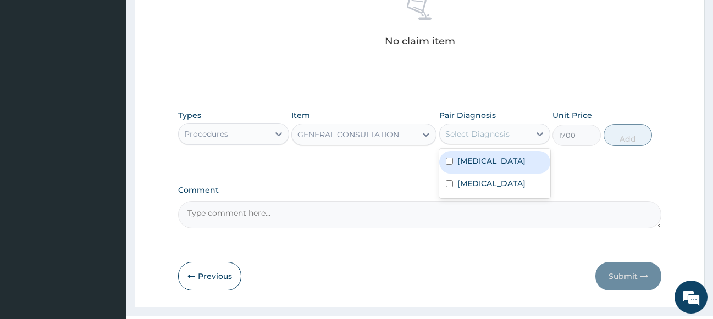
click at [490, 139] on div "Select Diagnosis" at bounding box center [477, 134] width 64 height 11
click at [488, 154] on div "Malaria" at bounding box center [494, 162] width 111 height 23
checkbox input "true"
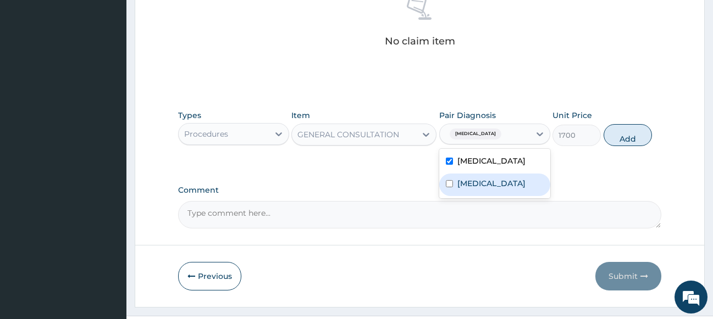
click at [492, 178] on label "Insomnia" at bounding box center [491, 183] width 68 height 11
checkbox input "true"
click at [621, 138] on button "Add" at bounding box center [628, 135] width 48 height 22
type input "0"
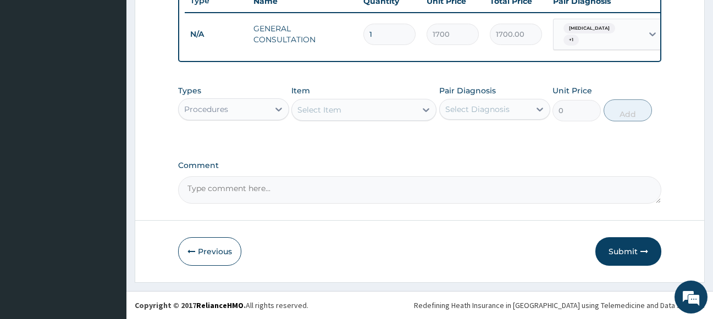
scroll to position [430, 0]
click at [242, 113] on div "Procedures" at bounding box center [224, 110] width 90 height 18
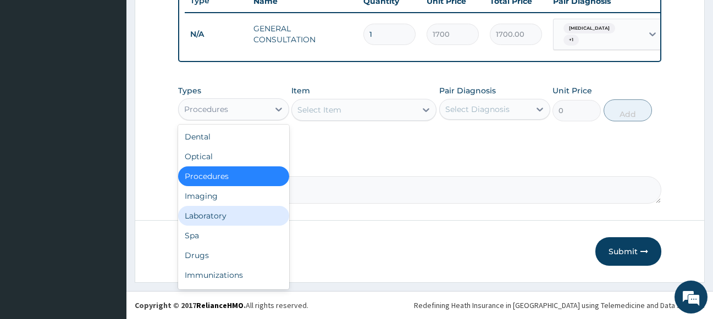
click at [216, 213] on div "Laboratory" at bounding box center [233, 216] width 111 height 20
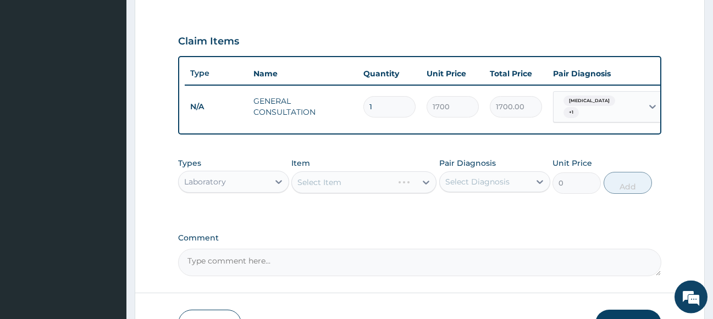
scroll to position [262, 0]
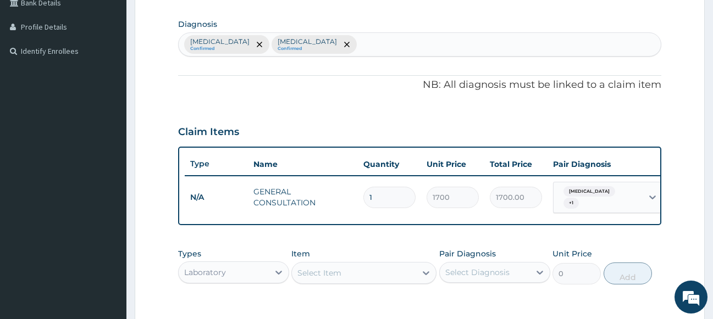
click at [316, 45] on div "Malaria Confirmed Insomnia Confirmed" at bounding box center [420, 44] width 483 height 23
type input "SEP"
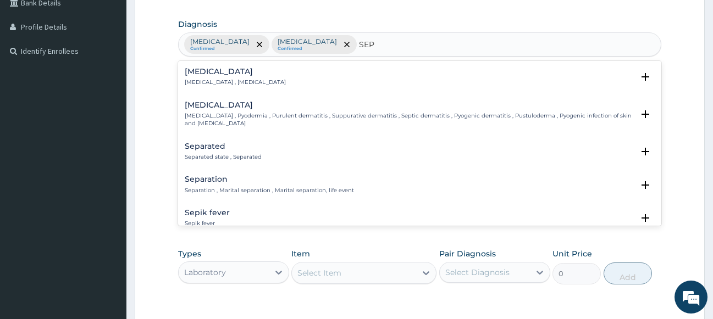
click at [203, 70] on h4 "Sepsis" at bounding box center [235, 72] width 101 height 8
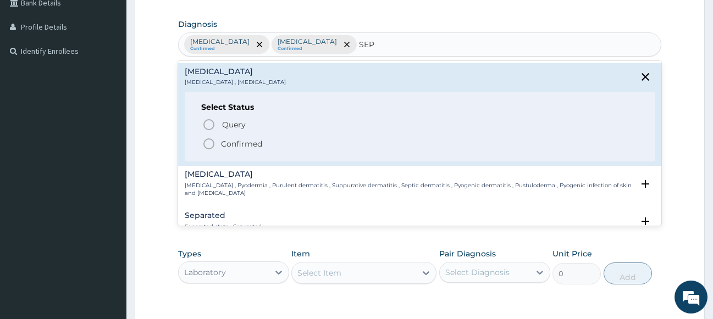
click at [209, 142] on icon "status option filled" at bounding box center [208, 143] width 13 height 13
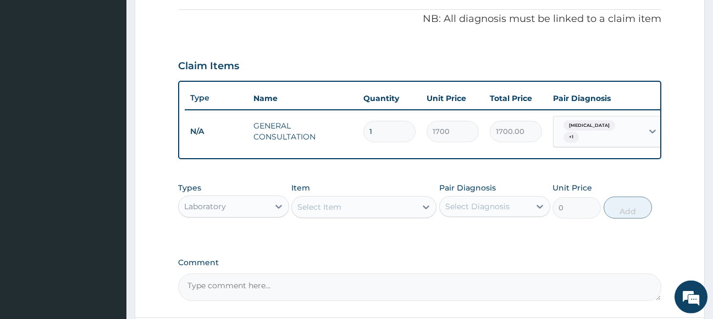
scroll to position [430, 0]
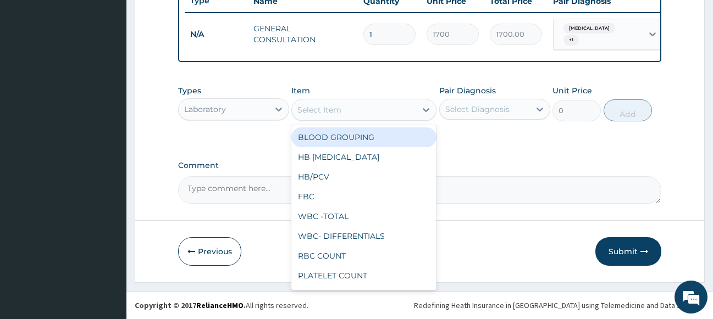
click at [336, 109] on div "Select Item" at bounding box center [319, 109] width 44 height 11
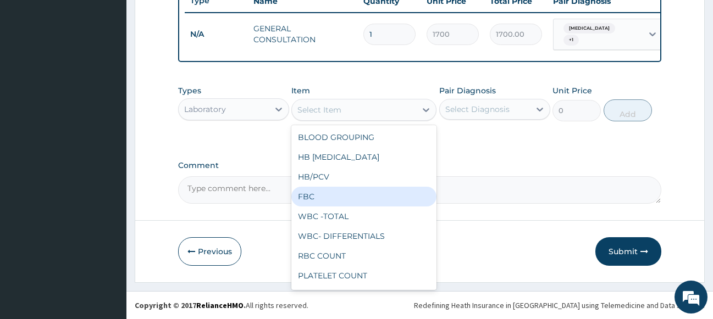
click at [328, 201] on div "FBC" at bounding box center [363, 197] width 145 height 20
type input "2975"
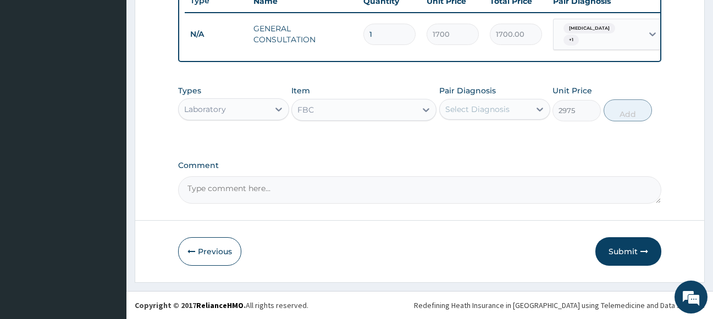
click at [493, 110] on div "Select Diagnosis" at bounding box center [477, 109] width 64 height 11
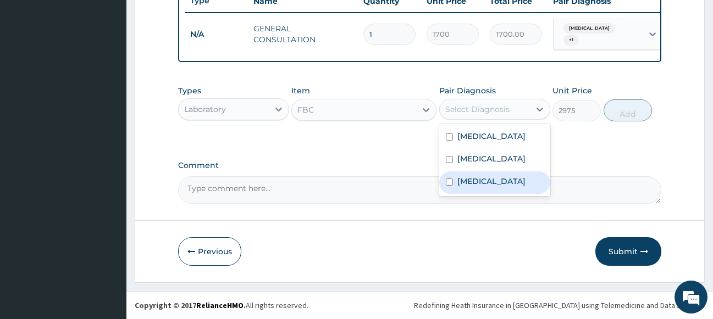
click at [488, 185] on div "Sepsis" at bounding box center [494, 183] width 111 height 23
checkbox input "true"
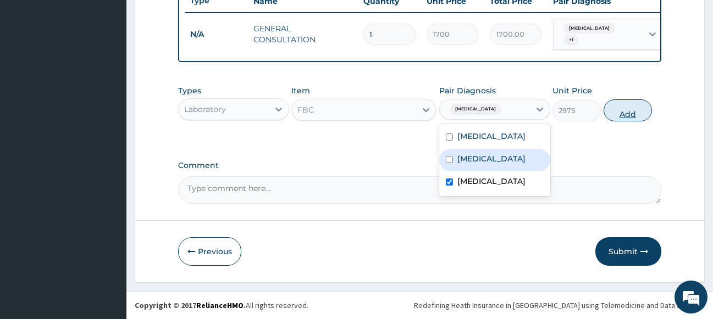
click at [648, 111] on button "Add" at bounding box center [628, 110] width 48 height 22
type input "0"
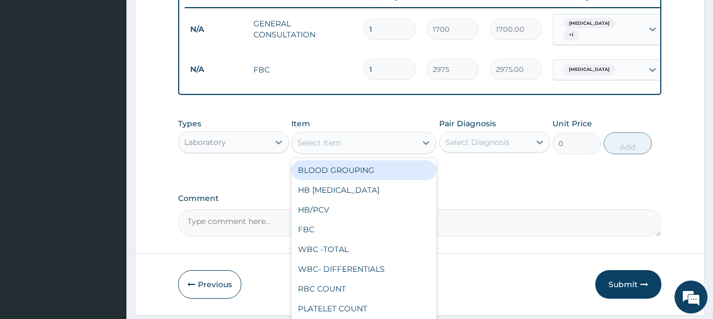
click at [322, 145] on div "Select Item" at bounding box center [319, 142] width 44 height 11
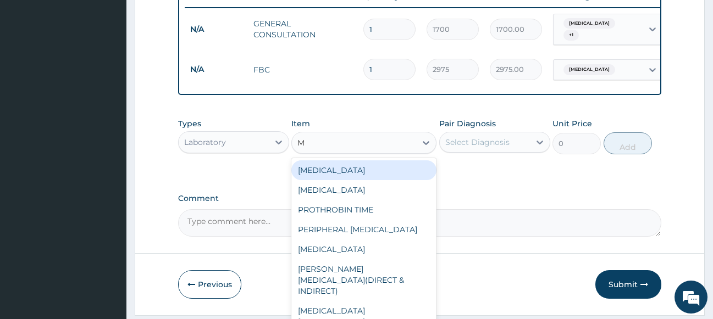
type input "MA"
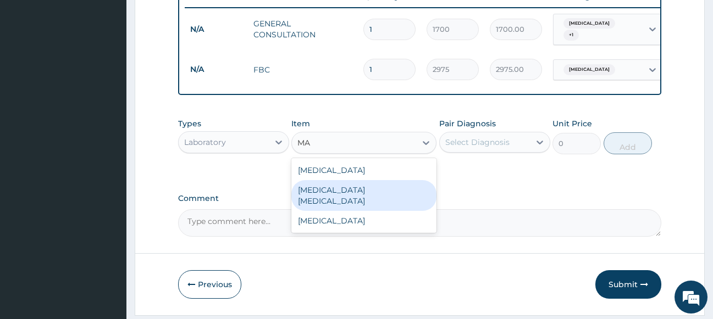
click at [327, 189] on div "MALARIA PARASITE" at bounding box center [363, 195] width 145 height 31
type input "1700"
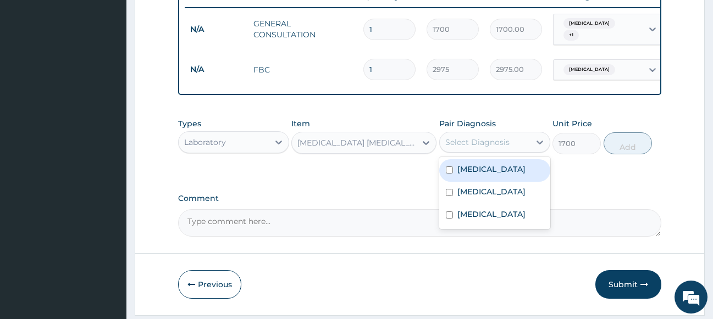
click at [479, 151] on div "Select Diagnosis" at bounding box center [485, 143] width 90 height 18
click at [483, 175] on label "Malaria" at bounding box center [491, 169] width 68 height 11
checkbox input "true"
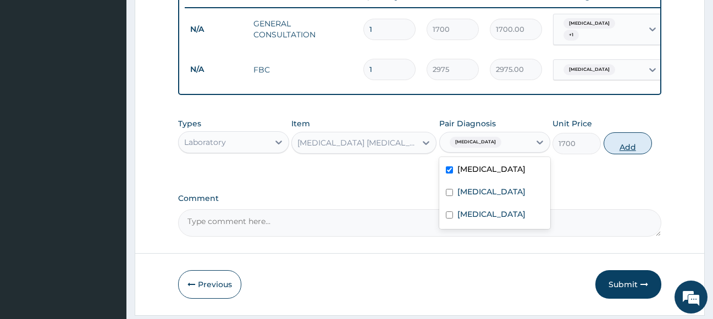
click at [609, 150] on button "Add" at bounding box center [628, 143] width 48 height 22
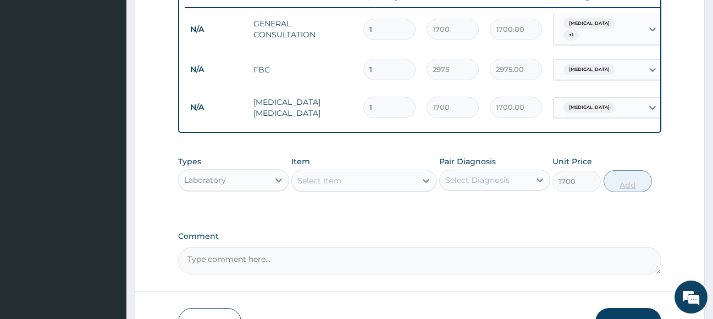
type input "0"
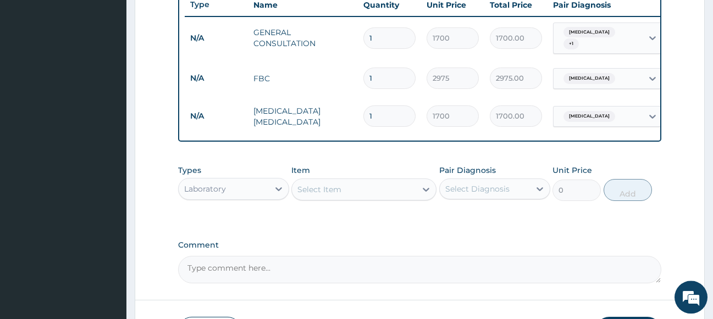
scroll to position [486, 0]
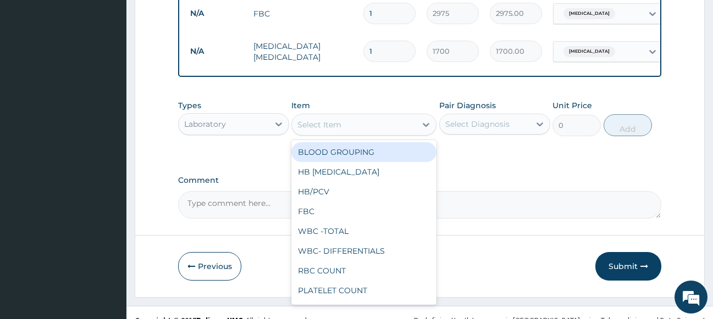
click at [332, 128] on div "Select Item" at bounding box center [319, 124] width 44 height 11
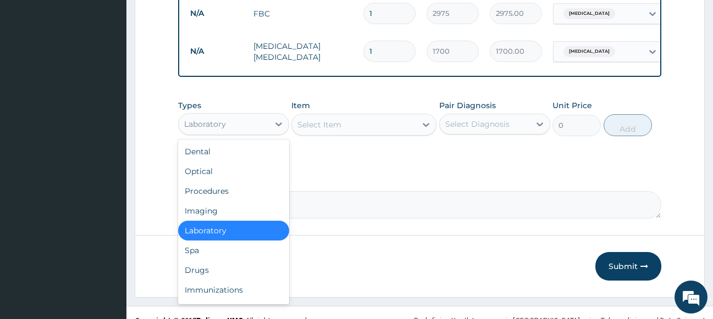
click at [219, 127] on div "Laboratory" at bounding box center [205, 124] width 42 height 11
click at [207, 278] on div "Drugs" at bounding box center [233, 271] width 111 height 20
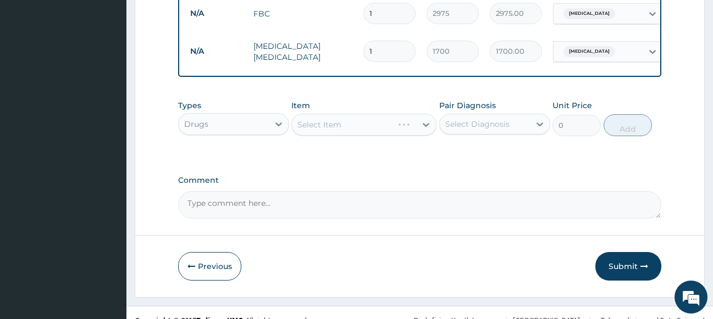
click at [325, 133] on div "Select Item" at bounding box center [363, 125] width 145 height 22
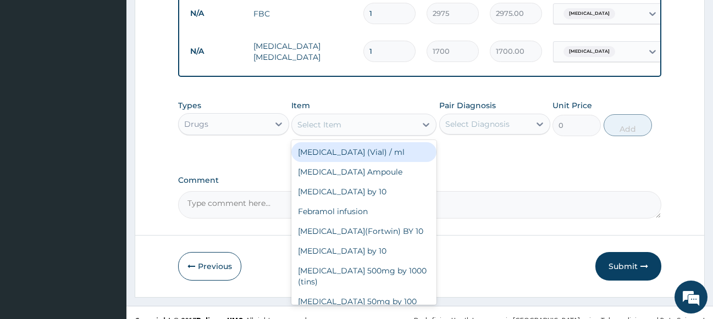
click at [343, 129] on div "Select Item" at bounding box center [354, 125] width 124 height 18
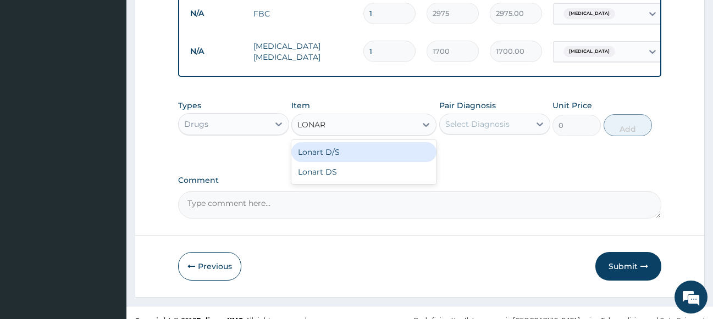
type input "LONART"
click at [356, 153] on div "Lonart D/S" at bounding box center [363, 152] width 145 height 20
type input "450"
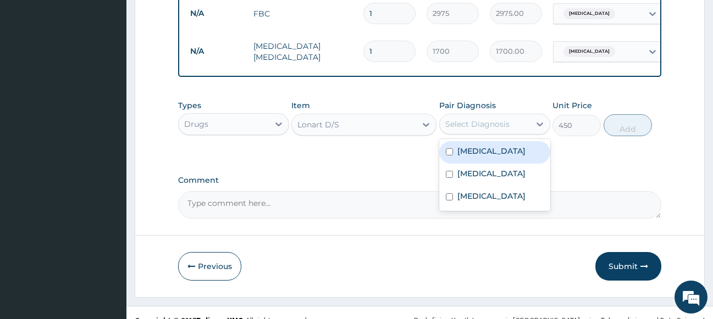
click at [491, 124] on div "Select Diagnosis" at bounding box center [477, 124] width 64 height 11
click at [496, 153] on div "Malaria" at bounding box center [494, 152] width 111 height 23
checkbox input "true"
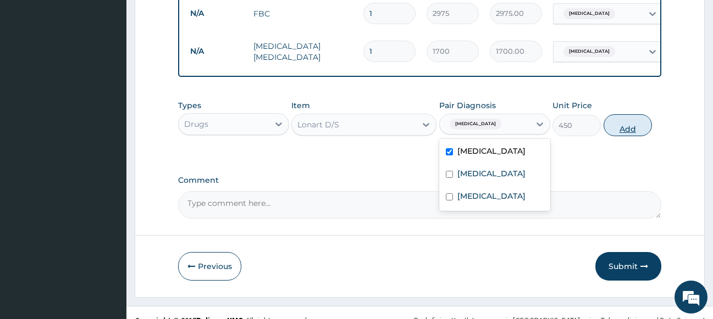
click at [622, 134] on button "Add" at bounding box center [628, 125] width 48 height 22
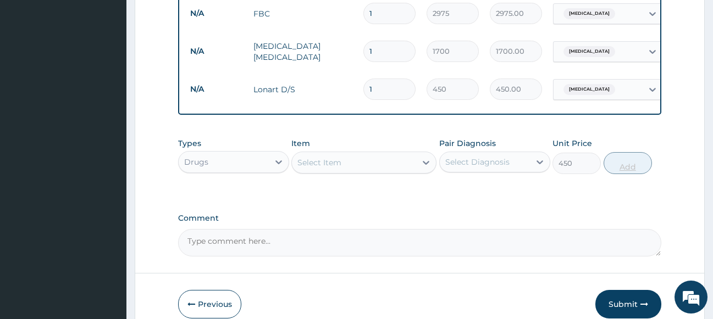
type input "0"
type input "3"
type input "1350.00"
type input "4"
type input "1800.00"
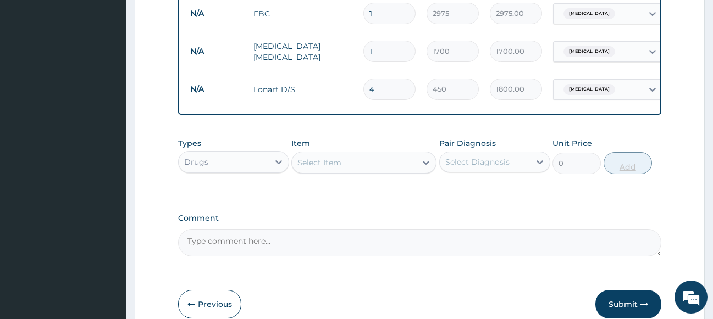
type input "5"
type input "2250.00"
type input "6"
type input "2700.00"
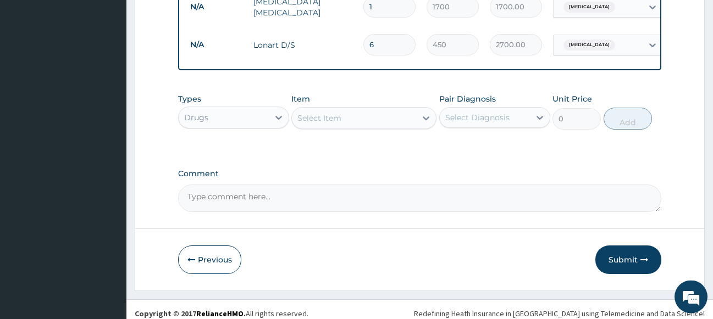
scroll to position [543, 0]
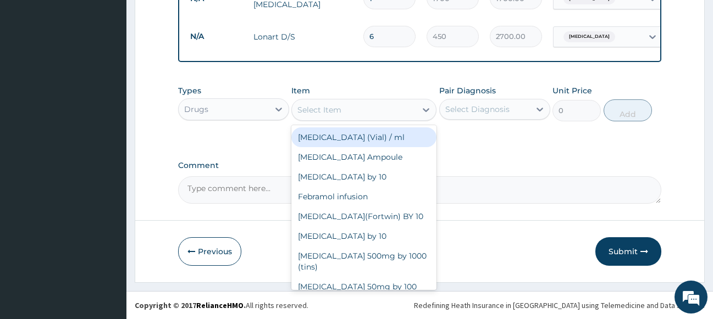
click at [361, 115] on div "Select Item" at bounding box center [354, 110] width 124 height 18
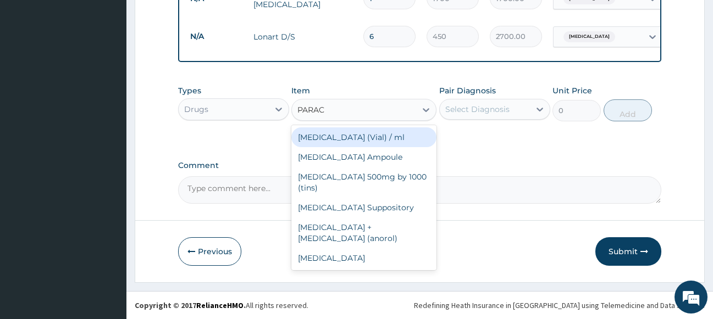
type input "PARACE"
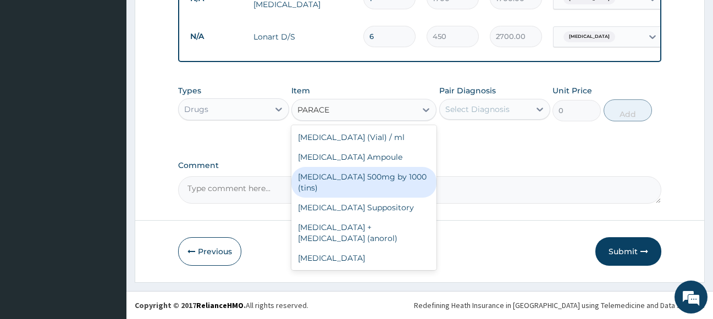
click at [347, 176] on div "Paracetamol 500mg by 1000 (tins)" at bounding box center [363, 182] width 145 height 31
type input "30"
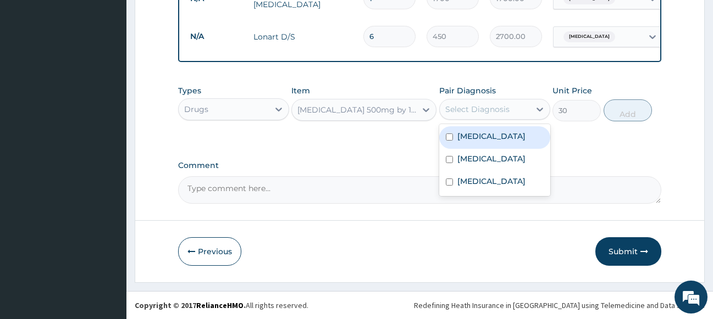
click at [505, 112] on div "Select Diagnosis" at bounding box center [477, 109] width 64 height 11
click at [486, 141] on div "Malaria" at bounding box center [494, 137] width 111 height 23
checkbox input "true"
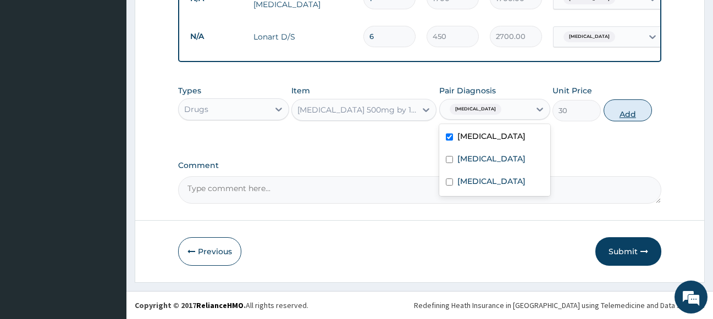
click at [620, 114] on button "Add" at bounding box center [628, 110] width 48 height 22
type input "0"
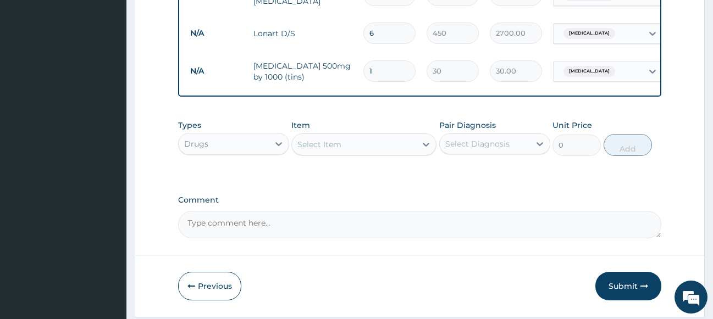
type input "18"
type input "540.00"
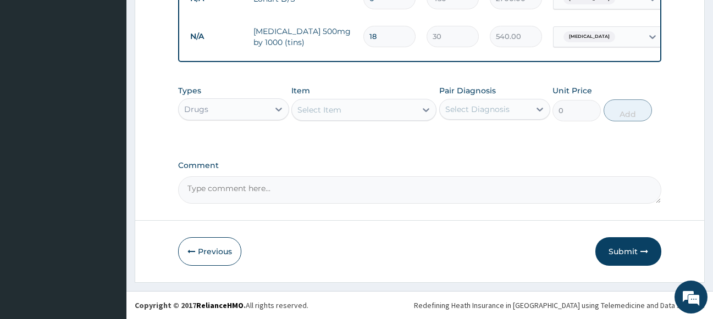
type input "18"
click at [321, 105] on div "Select Item" at bounding box center [319, 109] width 44 height 11
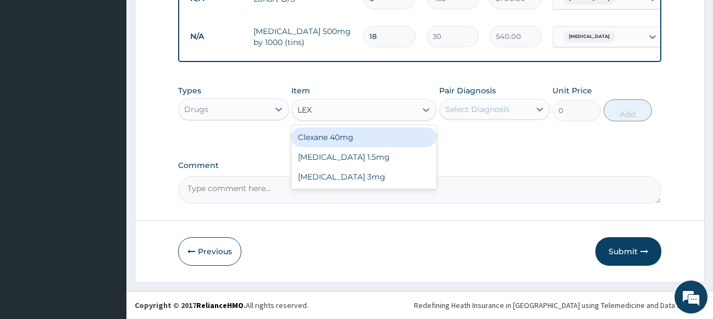
type input "LEXO"
click at [326, 142] on div "Lexotan 1.5mg" at bounding box center [363, 138] width 145 height 20
type input "100"
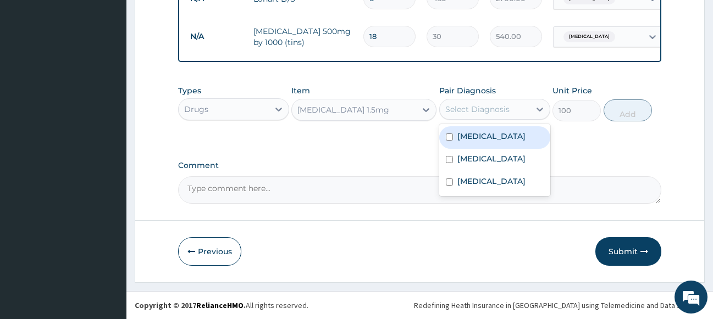
click at [504, 114] on div "Select Diagnosis" at bounding box center [477, 109] width 64 height 11
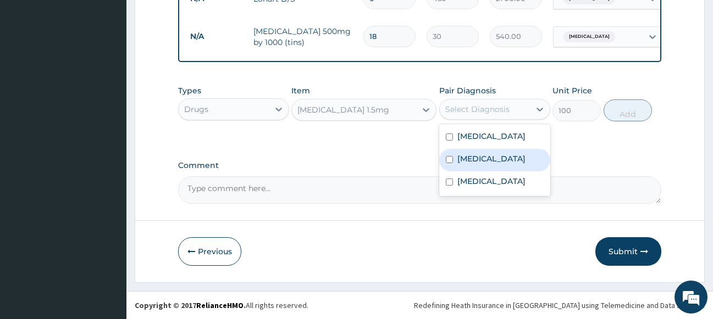
click at [484, 161] on label "Insomnia" at bounding box center [491, 158] width 68 height 11
checkbox input "true"
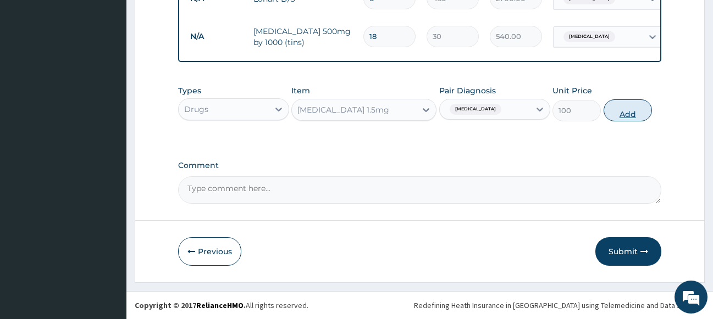
click at [630, 113] on button "Add" at bounding box center [628, 110] width 48 height 22
type input "0"
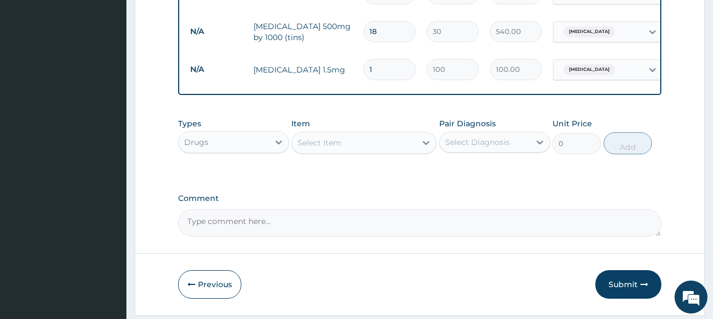
type input "2"
type input "200.00"
type input "3"
type input "300.00"
type input "4"
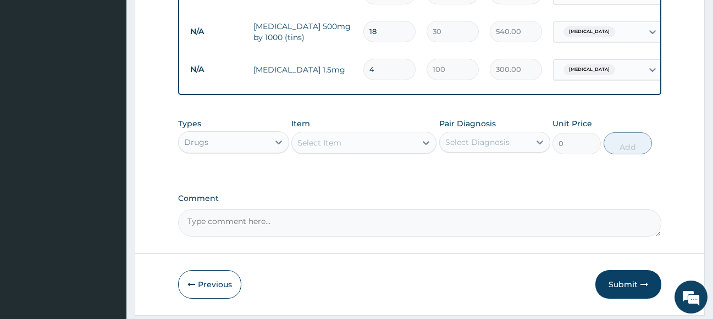
type input "400.00"
type input "5"
type input "500.00"
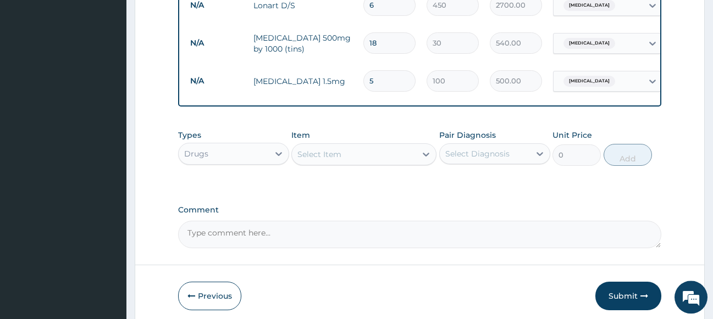
scroll to position [620, 0]
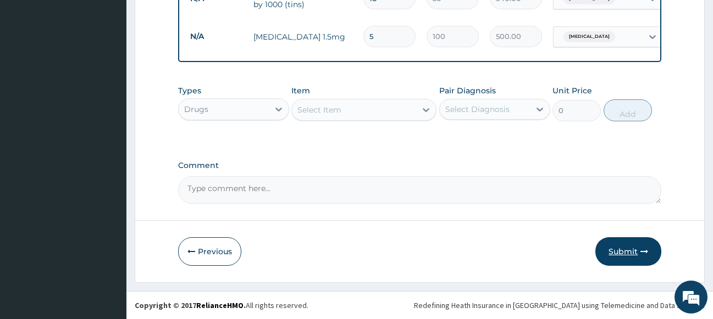
click at [621, 253] on button "Submit" at bounding box center [628, 251] width 66 height 29
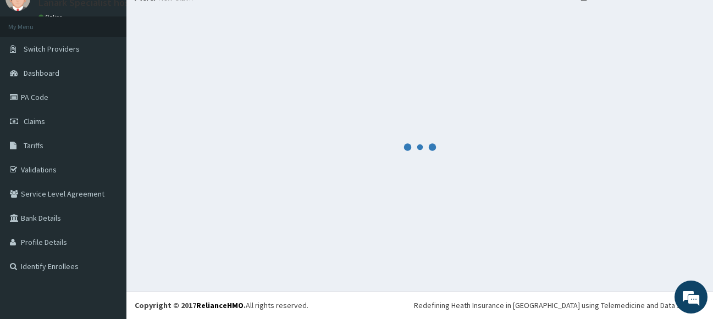
scroll to position [47, 0]
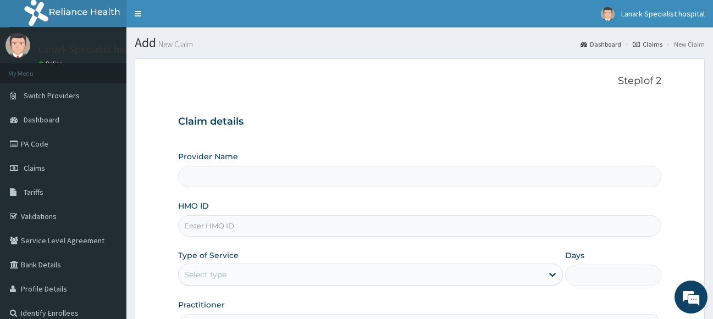
type input "Lanark Specialist Hospital"
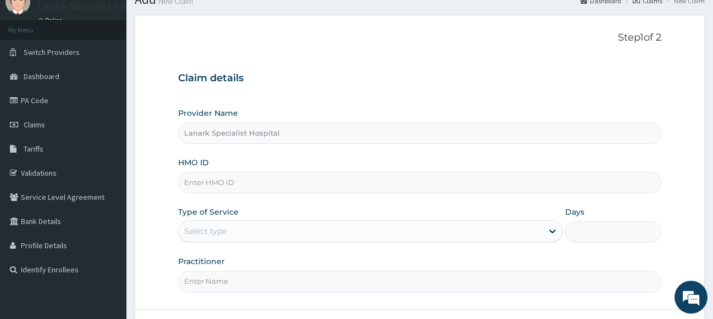
scroll to position [56, 0]
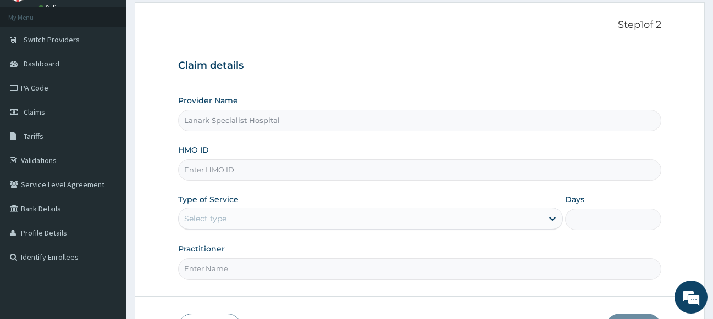
click at [285, 170] on input "HMO ID" at bounding box center [420, 169] width 484 height 21
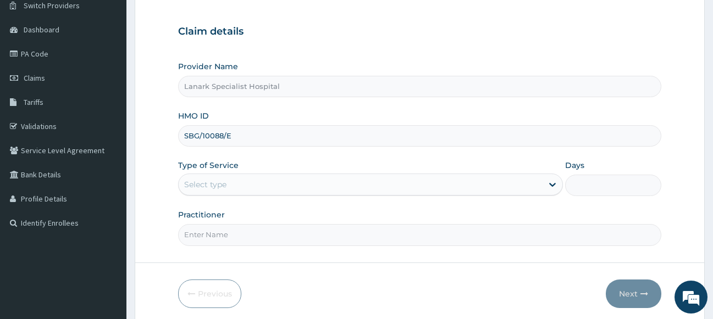
scroll to position [112, 0]
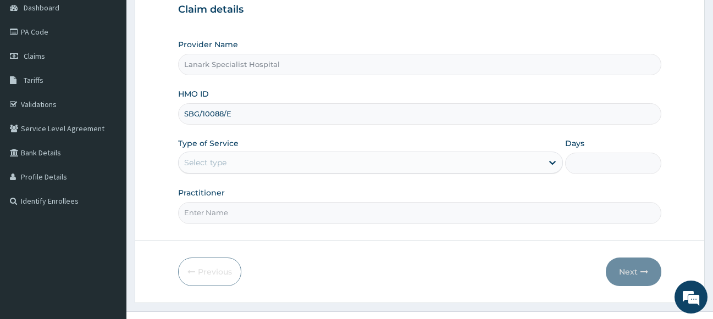
type input "SBG/10088/E"
drag, startPoint x: 257, startPoint y: 165, endPoint x: 253, endPoint y: 176, distance: 11.1
click at [257, 167] on div "Select type" at bounding box center [361, 163] width 364 height 18
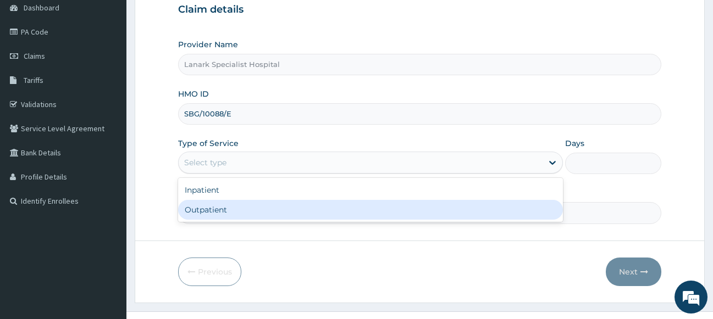
click at [242, 211] on div "Outpatient" at bounding box center [370, 210] width 385 height 20
type input "1"
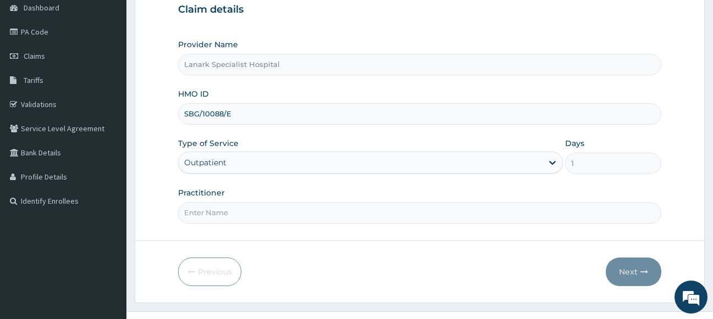
click at [242, 211] on input "Practitioner" at bounding box center [420, 212] width 484 height 21
type input "[PERSON_NAME]"
click at [631, 270] on button "Next" at bounding box center [634, 272] width 56 height 29
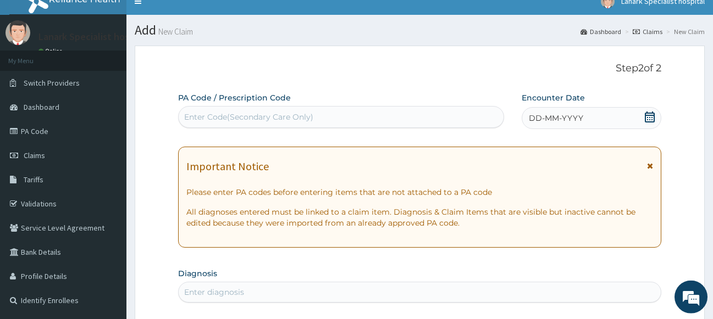
scroll to position [0, 0]
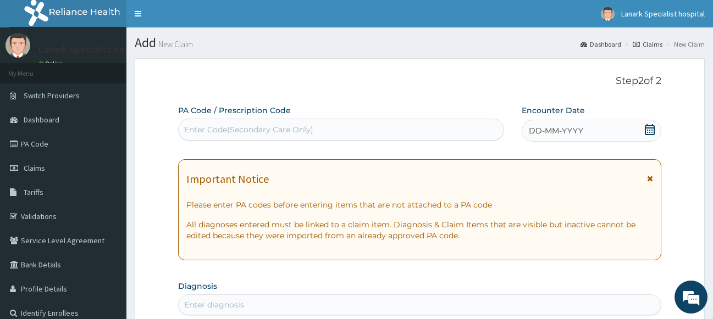
click at [649, 128] on icon at bounding box center [650, 129] width 10 height 11
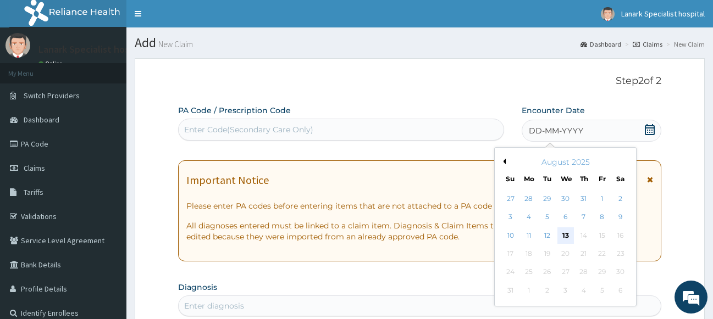
click at [565, 236] on div "13" at bounding box center [565, 236] width 16 height 16
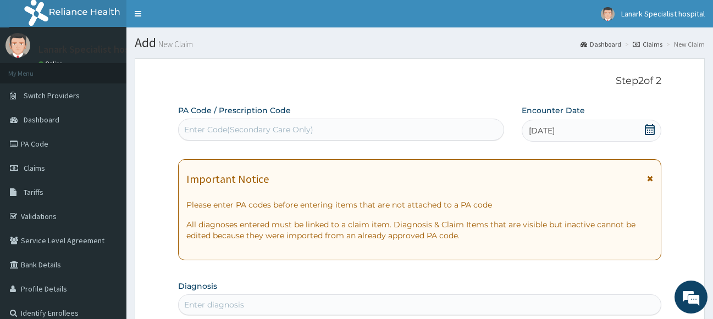
scroll to position [168, 0]
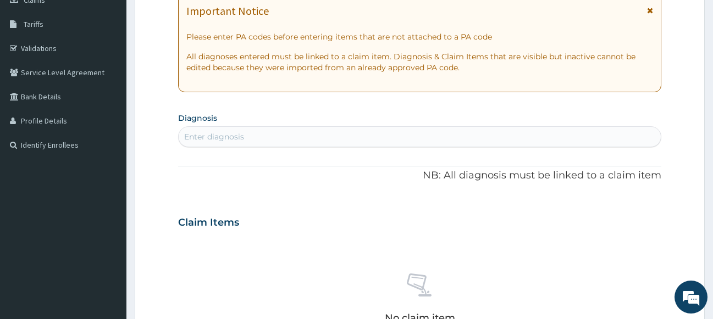
click at [266, 140] on div "Enter diagnosis" at bounding box center [420, 137] width 483 height 18
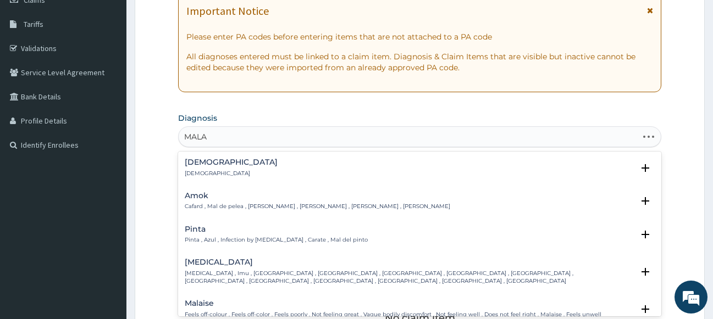
type input "MALAR"
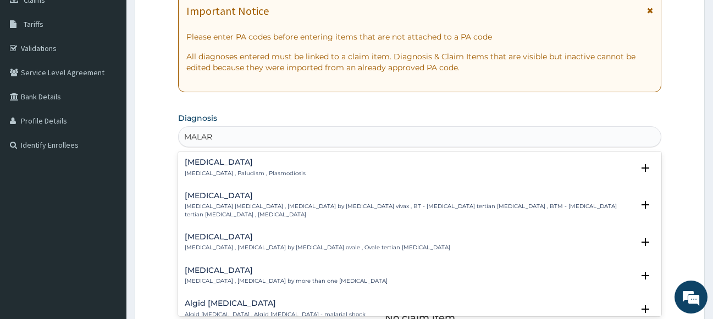
click at [201, 157] on div "Malaria Malaria , Paludism , Plasmodiosis Select Status Query Query covers susp…" at bounding box center [420, 171] width 484 height 34
click at [192, 166] on h4 "Malaria" at bounding box center [245, 162] width 121 height 8
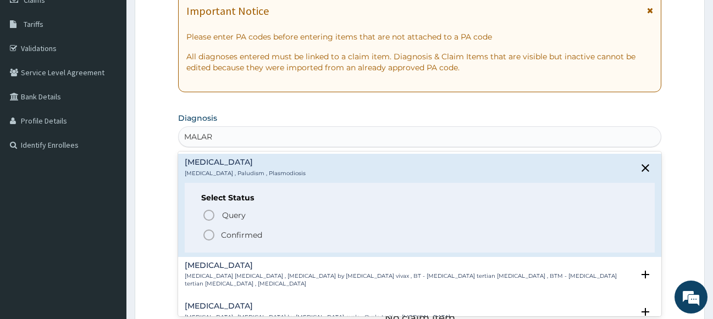
click at [207, 234] on icon "status option filled" at bounding box center [208, 235] width 13 height 13
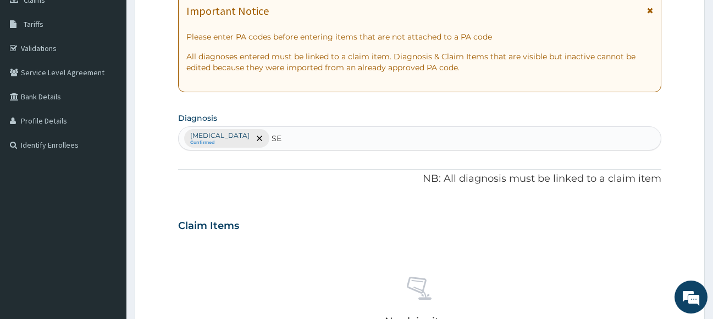
type input "SEP"
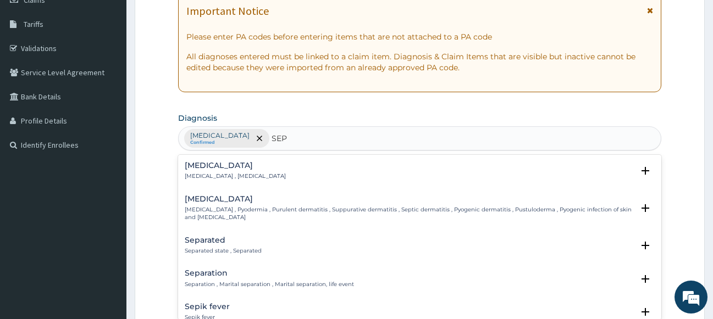
click at [215, 175] on p "Systemic infection , Sepsis" at bounding box center [235, 177] width 101 height 8
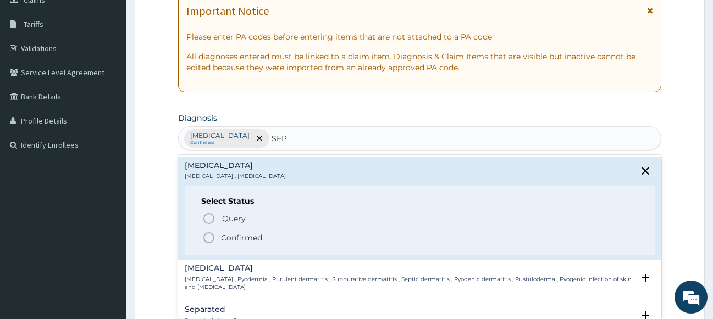
click at [208, 235] on icon "status option filled" at bounding box center [208, 237] width 13 height 13
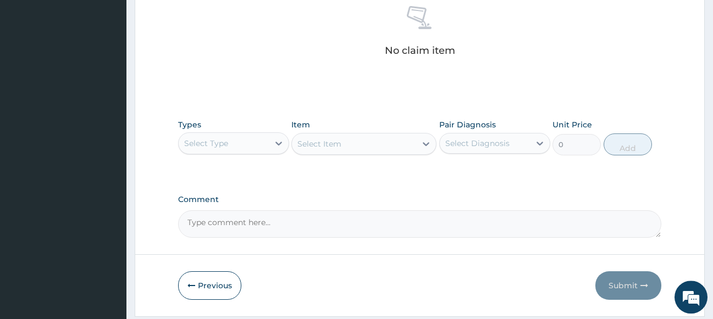
scroll to position [473, 0]
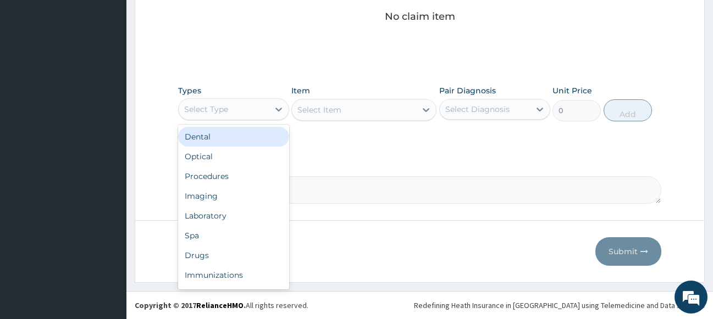
click at [236, 113] on div "Select Type" at bounding box center [224, 110] width 90 height 18
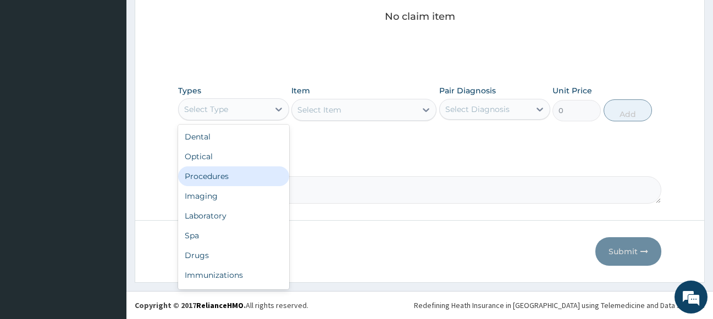
click at [219, 180] on div "Procedures" at bounding box center [233, 177] width 111 height 20
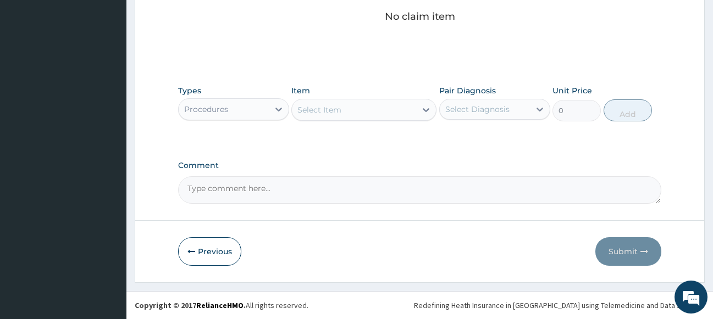
click at [340, 109] on div "Select Item" at bounding box center [363, 110] width 145 height 22
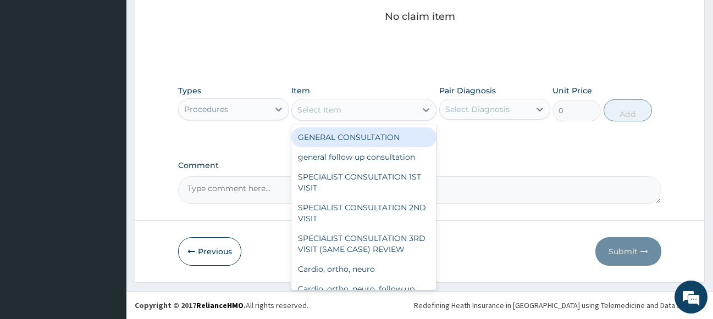
click at [340, 109] on div "Select Item" at bounding box center [319, 109] width 44 height 11
click at [356, 137] on div "GENERAL CONSULTATION" at bounding box center [363, 138] width 145 height 20
type input "1700"
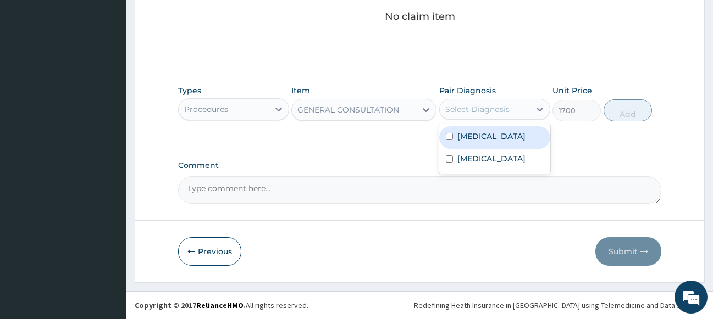
drag, startPoint x: 474, startPoint y: 108, endPoint x: 474, endPoint y: 122, distance: 13.7
click at [474, 109] on div "Select Diagnosis" at bounding box center [477, 109] width 64 height 11
click at [473, 142] on div "Malaria" at bounding box center [494, 137] width 111 height 23
checkbox input "true"
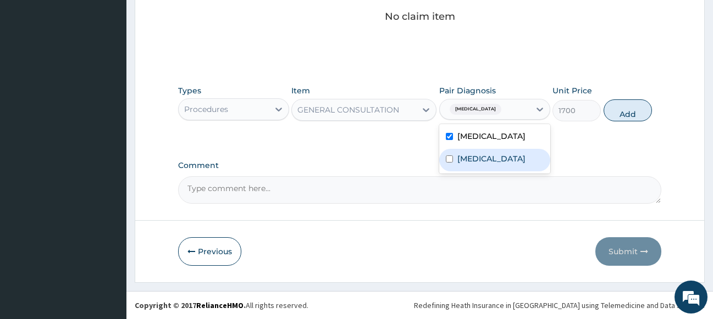
click at [476, 157] on label "Sepsis" at bounding box center [491, 158] width 68 height 11
checkbox input "true"
click at [628, 112] on button "Add" at bounding box center [628, 110] width 48 height 22
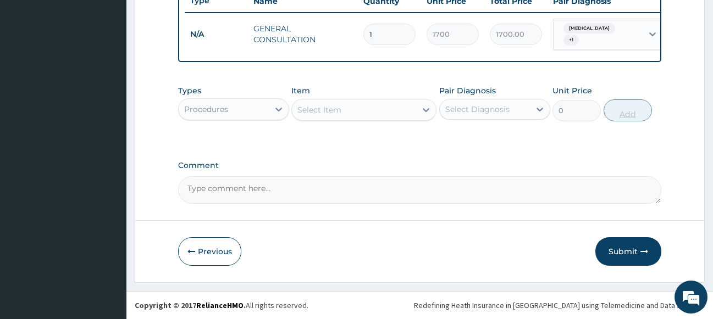
scroll to position [430, 0]
click at [251, 110] on div "Procedures" at bounding box center [224, 110] width 90 height 18
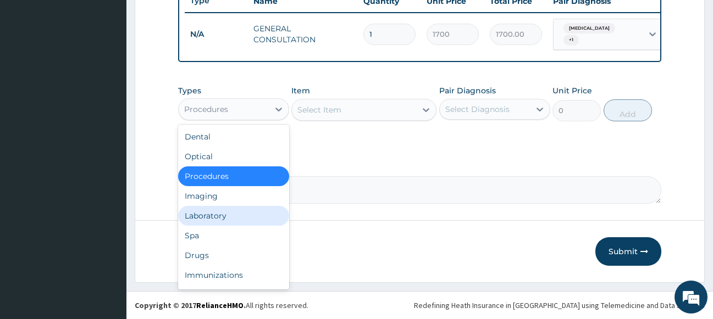
drag, startPoint x: 207, startPoint y: 218, endPoint x: 229, endPoint y: 200, distance: 28.9
click at [211, 217] on div "Laboratory" at bounding box center [233, 216] width 111 height 20
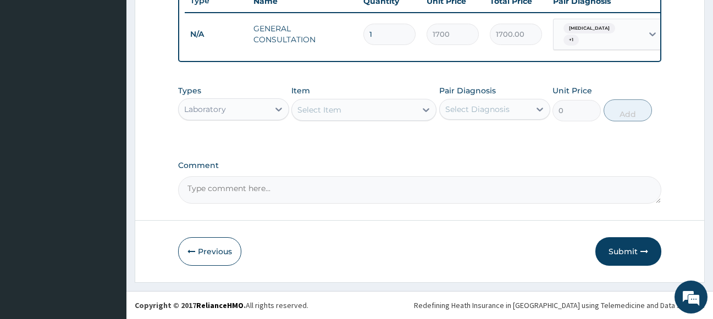
click at [354, 109] on div "Select Item" at bounding box center [354, 110] width 124 height 18
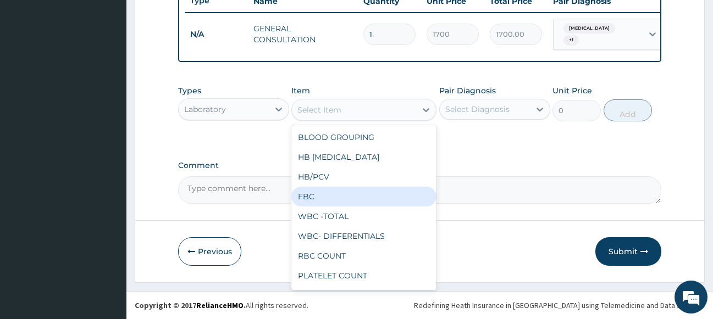
click at [335, 199] on div "FBC" at bounding box center [363, 197] width 145 height 20
type input "2975"
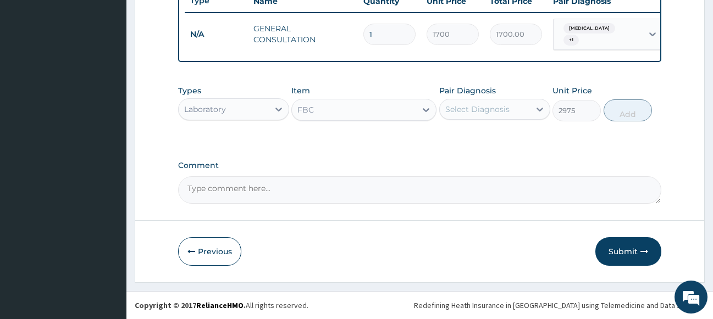
click at [505, 107] on div "Select Diagnosis" at bounding box center [477, 109] width 64 height 11
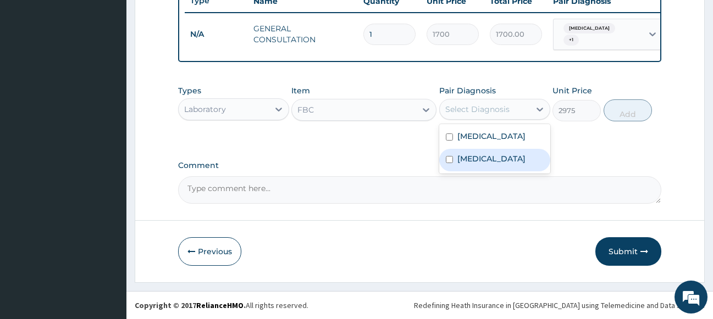
click at [490, 157] on div "Sepsis" at bounding box center [494, 160] width 111 height 23
checkbox input "true"
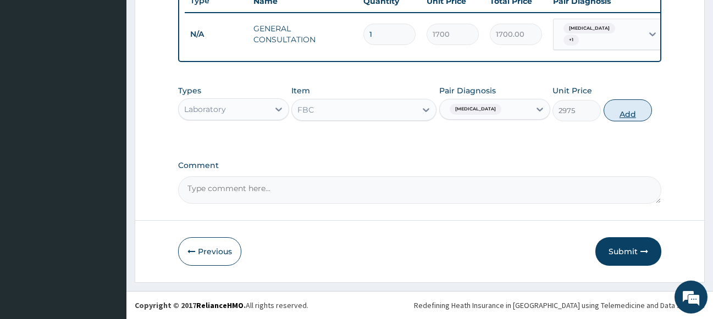
click at [639, 116] on button "Add" at bounding box center [628, 110] width 48 height 22
type input "0"
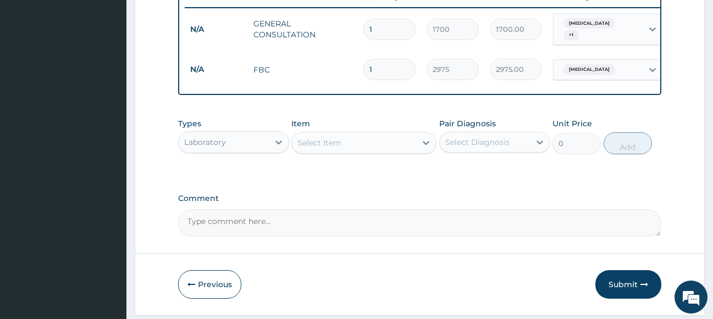
scroll to position [468, 0]
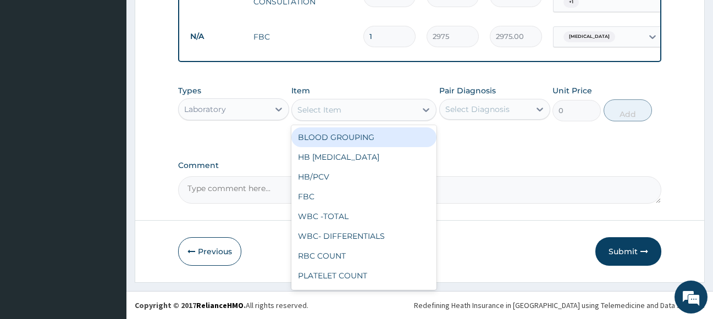
click at [333, 112] on div "Select Item" at bounding box center [319, 109] width 44 height 11
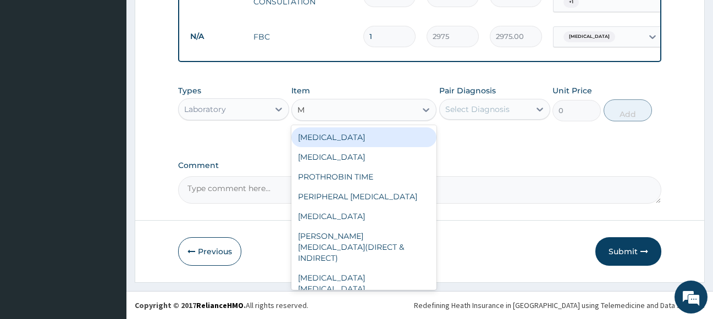
type input "MA"
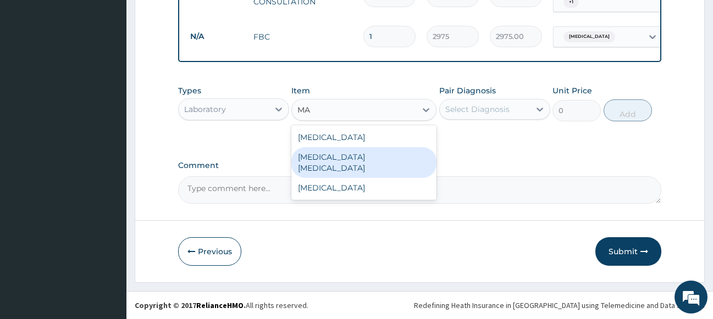
click at [340, 159] on div "MALARIA PARASITE" at bounding box center [363, 162] width 145 height 31
type input "1700"
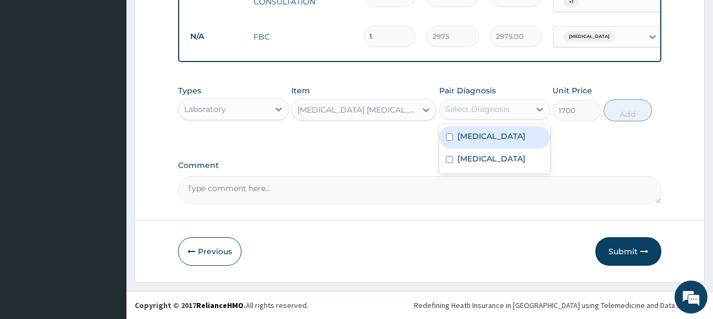
drag, startPoint x: 500, startPoint y: 109, endPoint x: 491, endPoint y: 132, distance: 24.4
click at [497, 110] on div "Select Diagnosis" at bounding box center [477, 109] width 64 height 11
click at [488, 141] on div "Malaria" at bounding box center [494, 137] width 111 height 23
checkbox input "true"
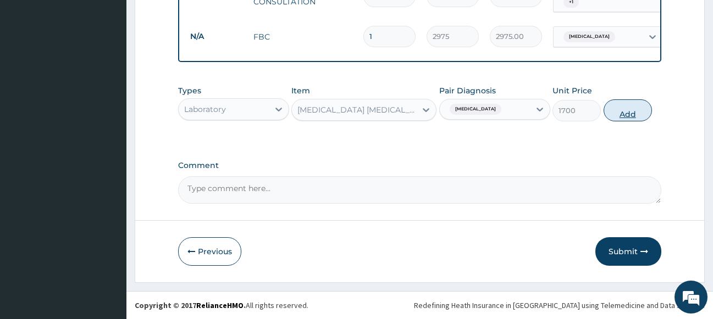
click at [632, 115] on button "Add" at bounding box center [628, 110] width 48 height 22
type input "0"
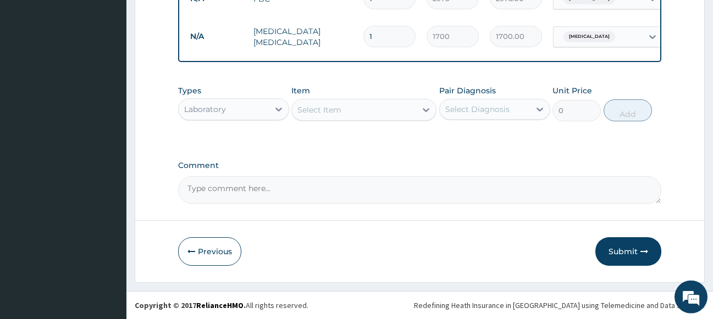
scroll to position [506, 0]
click at [372, 108] on div "Select Item" at bounding box center [354, 110] width 124 height 18
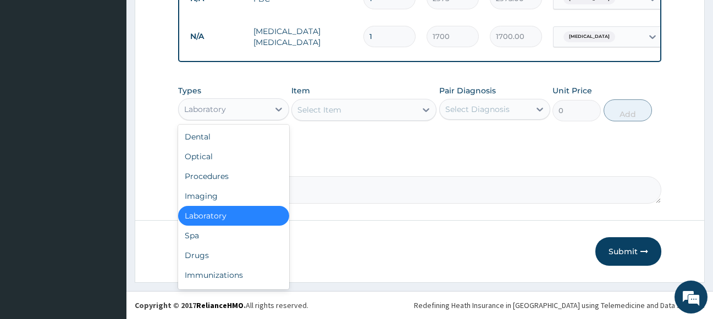
drag, startPoint x: 239, startPoint y: 103, endPoint x: 226, endPoint y: 141, distance: 40.7
click at [237, 106] on div "Laboratory" at bounding box center [224, 110] width 90 height 18
drag, startPoint x: 227, startPoint y: 251, endPoint x: 283, endPoint y: 218, distance: 64.6
click at [239, 248] on div "Drugs" at bounding box center [233, 256] width 111 height 20
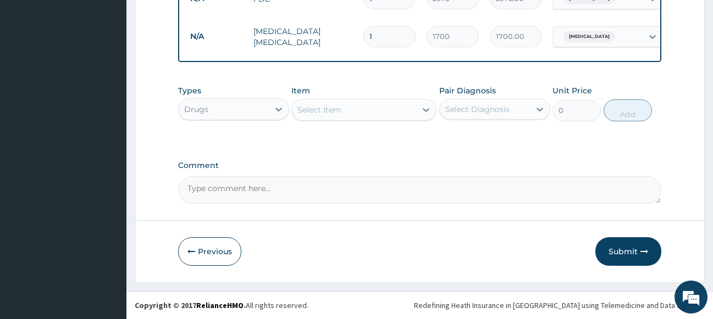
click at [364, 110] on div "Select Item" at bounding box center [363, 110] width 145 height 22
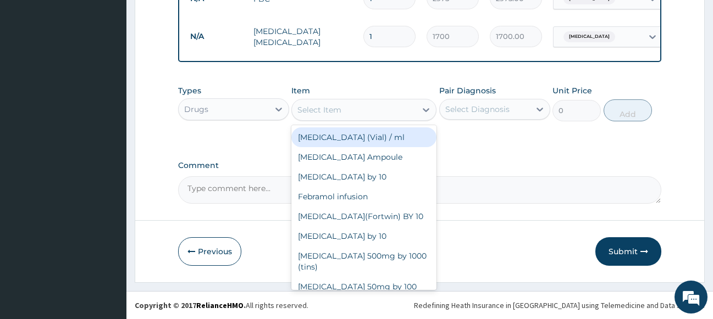
click at [364, 110] on div "Select Item" at bounding box center [354, 110] width 124 height 18
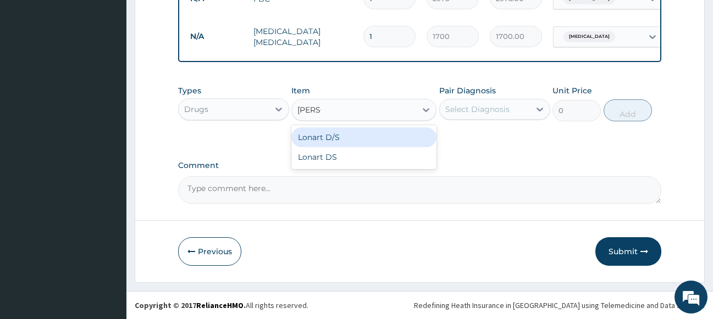
type input "LONAR"
click at [339, 143] on div "Lonart D/S" at bounding box center [363, 138] width 145 height 20
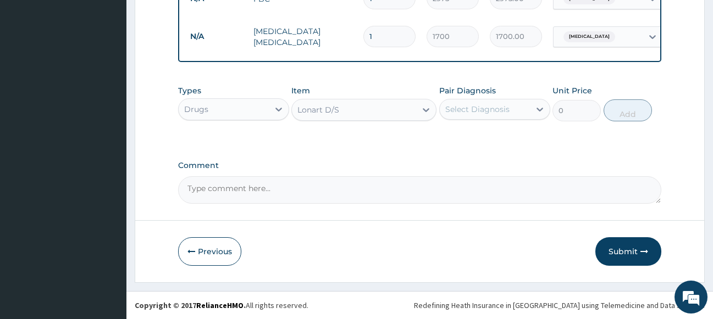
type input "450"
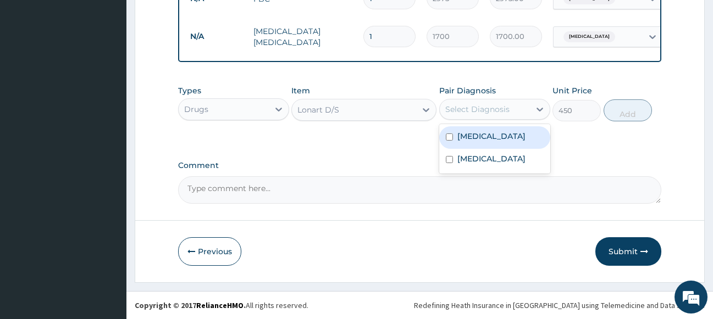
click at [473, 108] on div "Select Diagnosis" at bounding box center [477, 109] width 64 height 11
click at [475, 134] on label "Malaria" at bounding box center [491, 136] width 68 height 11
checkbox input "true"
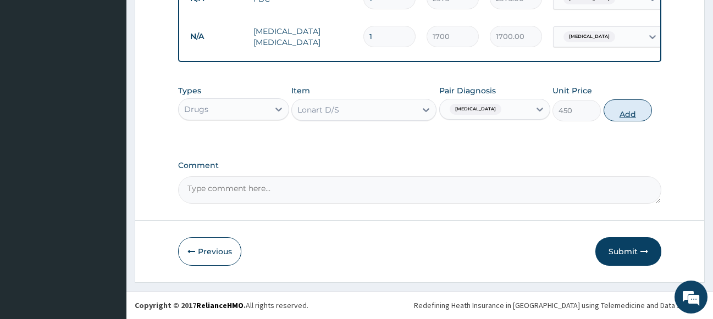
click at [643, 115] on button "Add" at bounding box center [628, 110] width 48 height 22
type input "0"
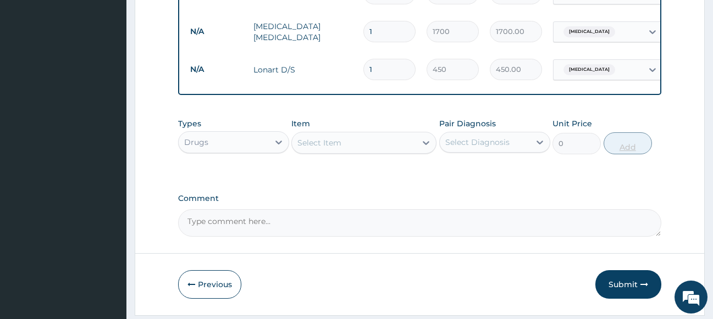
type input "2"
type input "900.00"
type input "3"
type input "1350.00"
type input "4"
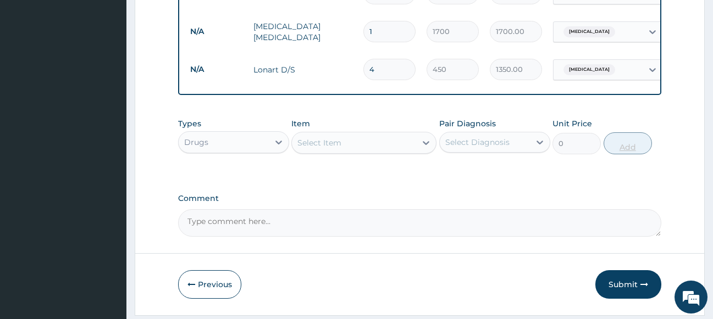
type input "1800.00"
type input "5"
type input "2250.00"
type input "6"
type input "2700.00"
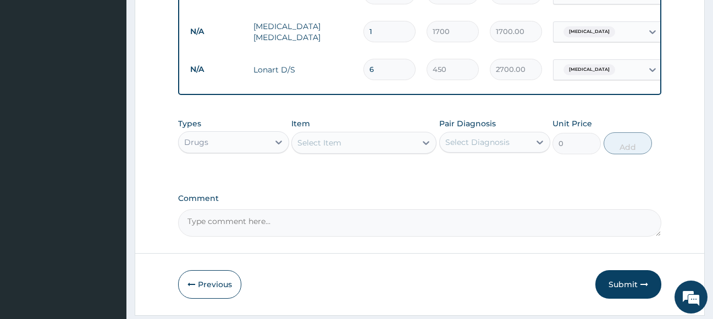
click at [344, 148] on div "Select Item" at bounding box center [354, 143] width 124 height 18
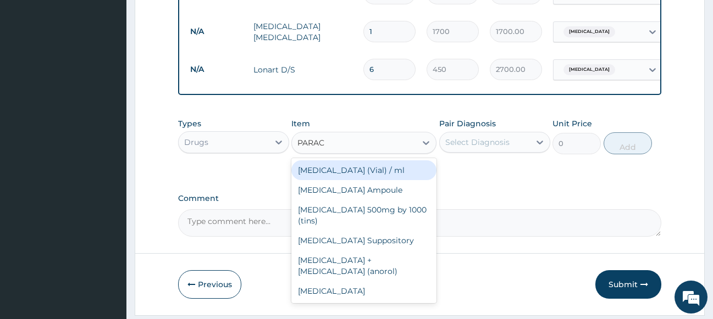
type input "PARACE"
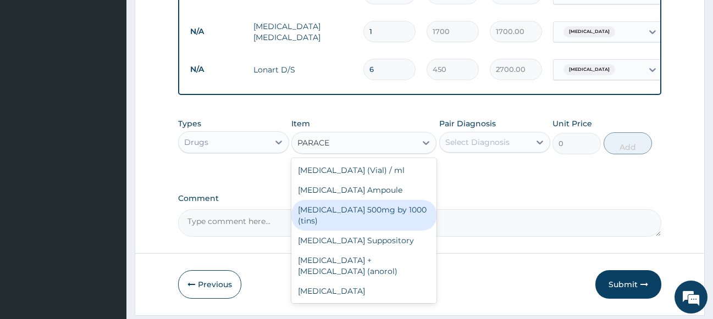
click at [368, 216] on div "Paracetamol 500mg by 1000 (tins)" at bounding box center [363, 215] width 145 height 31
type input "30"
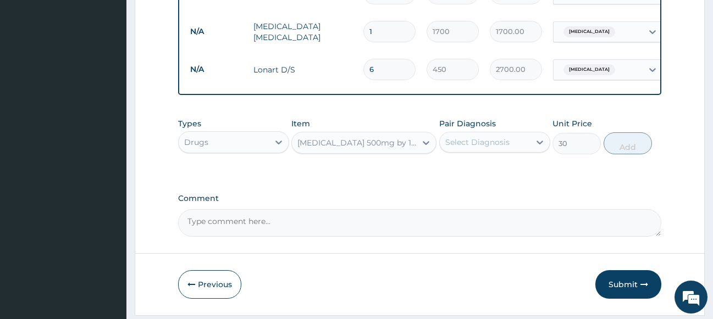
click at [493, 147] on div "Select Diagnosis" at bounding box center [477, 142] width 64 height 11
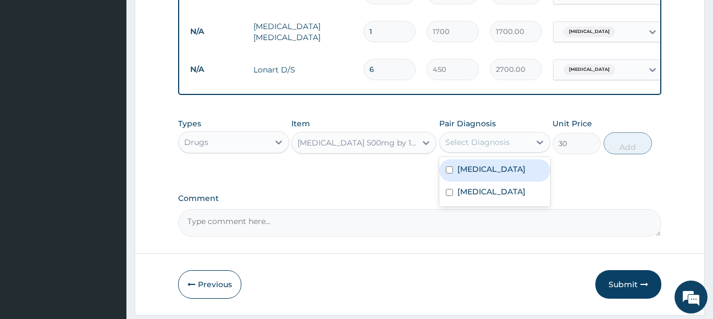
click at [486, 174] on div "Malaria" at bounding box center [494, 170] width 111 height 23
checkbox input "true"
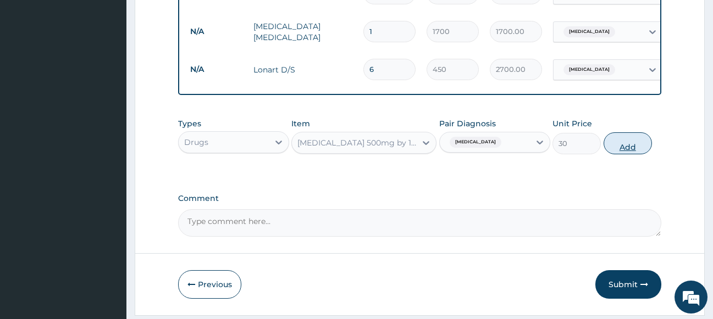
click at [623, 154] on button "Add" at bounding box center [628, 143] width 48 height 22
type input "0"
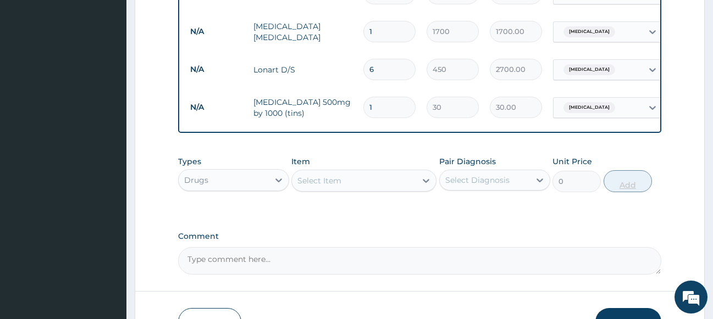
type input "18"
type input "540.00"
type input "18"
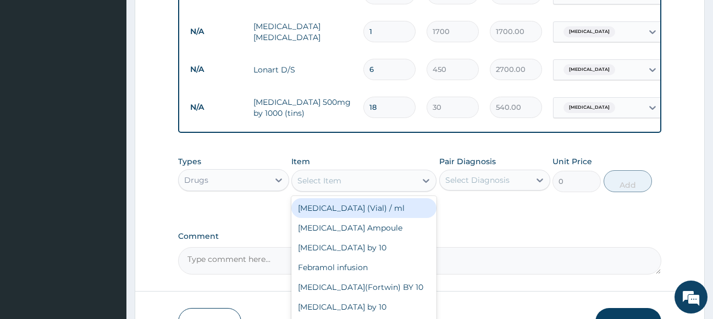
click at [329, 180] on div "Select Item" at bounding box center [354, 181] width 124 height 18
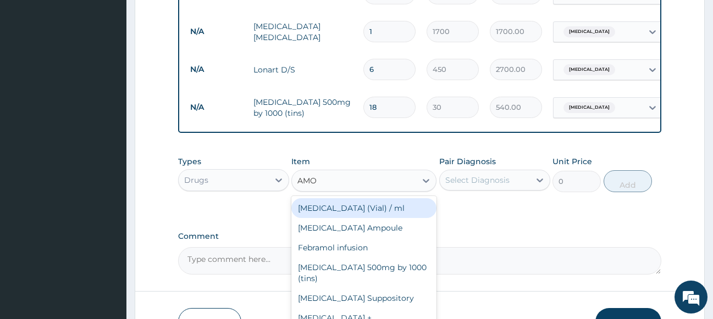
type input "AMOX"
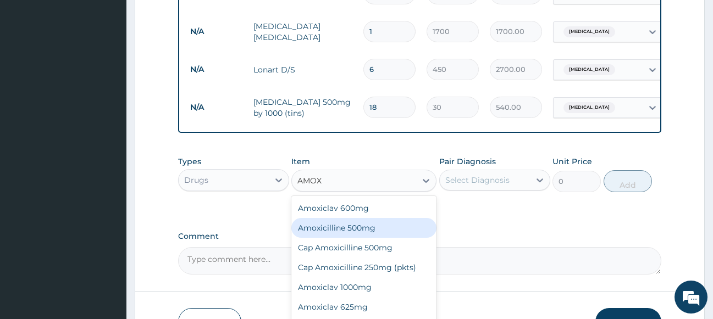
click at [353, 232] on div "Amoxicilline 500mg" at bounding box center [363, 228] width 145 height 20
type input "1500"
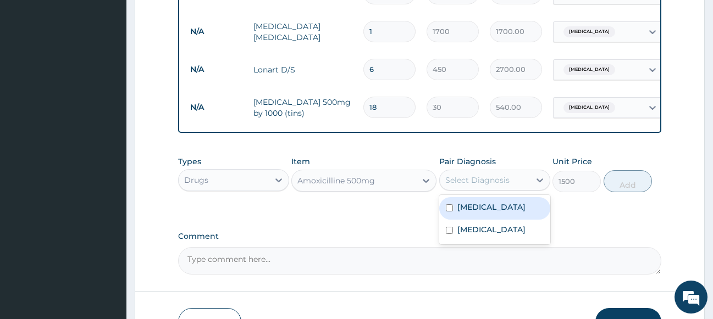
click at [465, 186] on div "Select Diagnosis" at bounding box center [477, 180] width 64 height 11
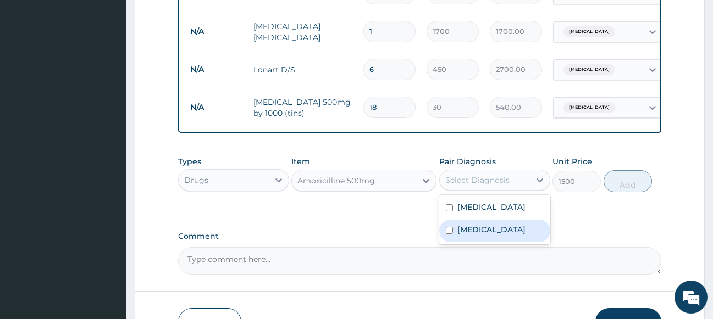
drag, startPoint x: 473, startPoint y: 232, endPoint x: 536, endPoint y: 200, distance: 70.3
click at [474, 232] on label "Sepsis" at bounding box center [491, 229] width 68 height 11
checkbox input "true"
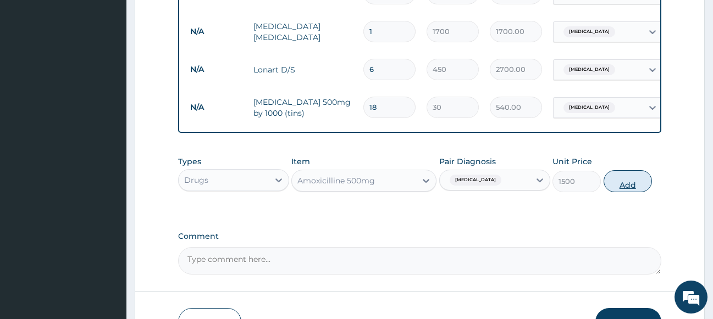
click at [630, 192] on button "Add" at bounding box center [628, 181] width 48 height 22
type input "0"
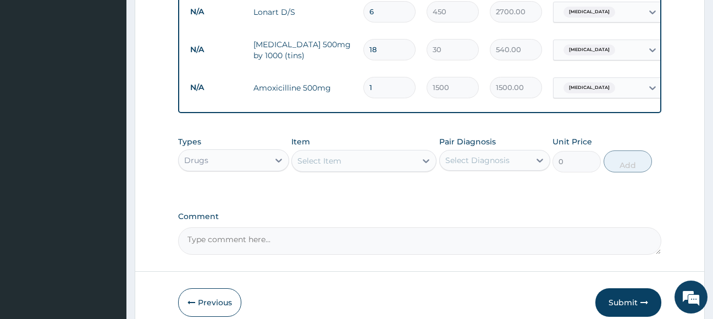
scroll to position [618, 0]
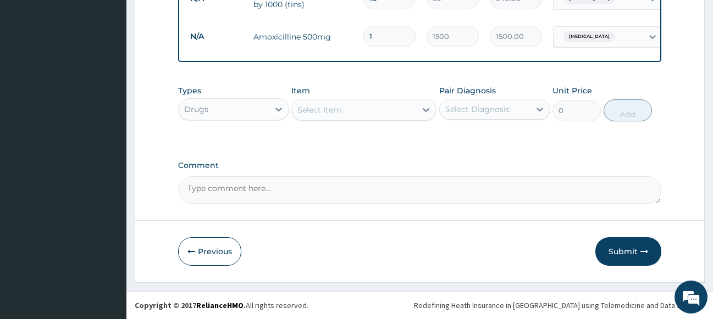
click at [322, 107] on div "Select Item" at bounding box center [319, 109] width 44 height 11
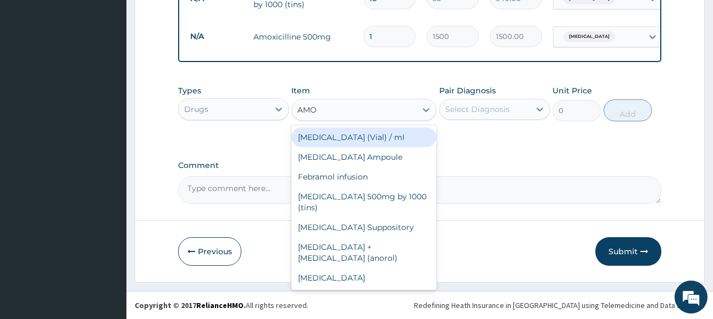
type input "AMOX"
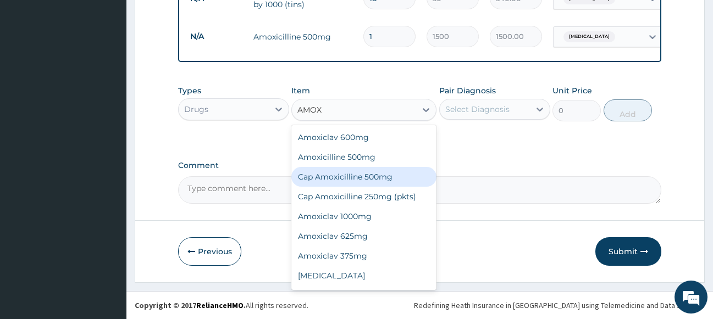
click at [358, 184] on div "Cap Amoxicilline 500mg" at bounding box center [363, 177] width 145 height 20
type input "60"
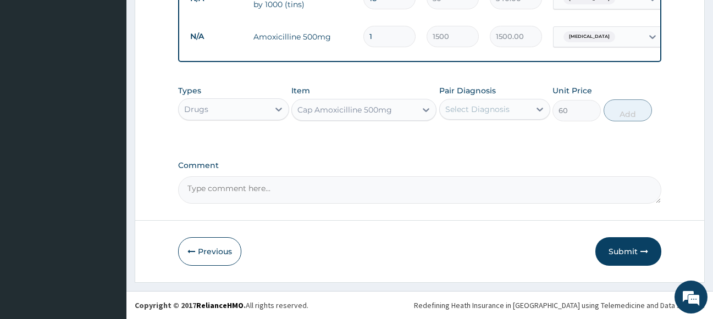
drag, startPoint x: 499, startPoint y: 112, endPoint x: 496, endPoint y: 120, distance: 8.0
click at [499, 113] on div "Select Diagnosis" at bounding box center [477, 109] width 64 height 11
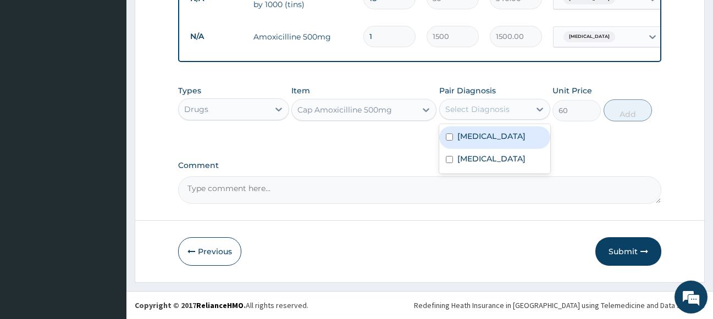
click at [494, 137] on div "Malaria" at bounding box center [494, 137] width 111 height 23
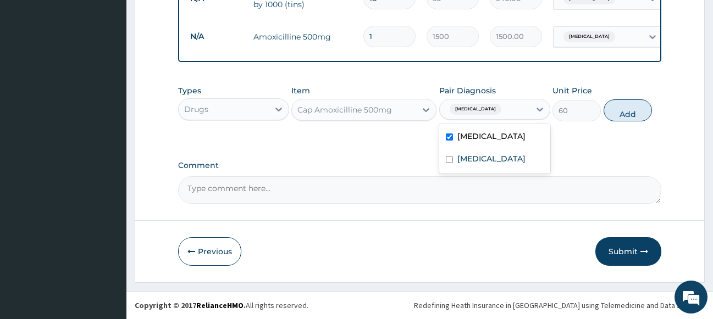
checkbox input "true"
click at [619, 114] on button "Add" at bounding box center [628, 110] width 48 height 22
type input "0"
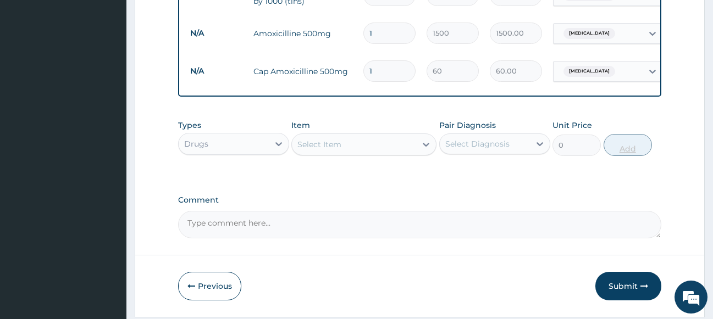
type input "15"
type input "900.00"
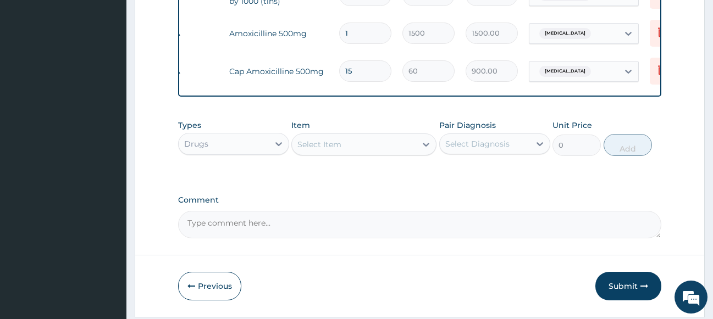
scroll to position [0, 48]
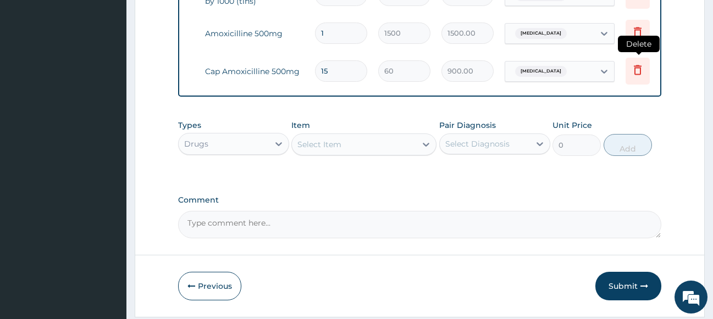
type input "15"
click at [635, 68] on icon at bounding box center [638, 70] width 8 height 10
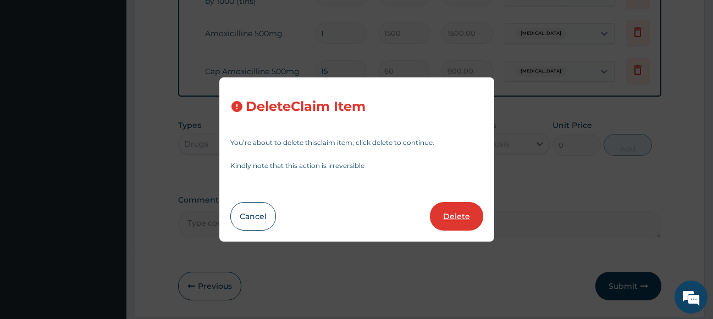
click at [446, 216] on button "Delete" at bounding box center [456, 216] width 53 height 29
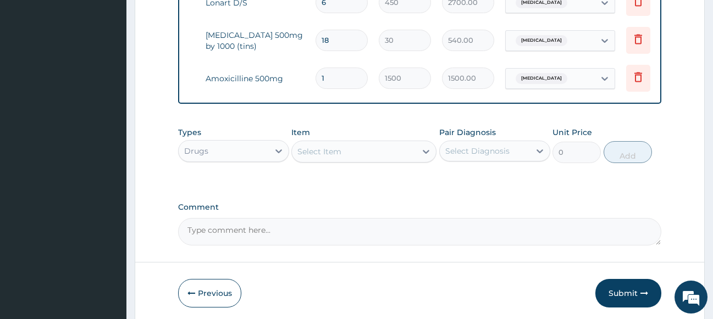
scroll to position [620, 0]
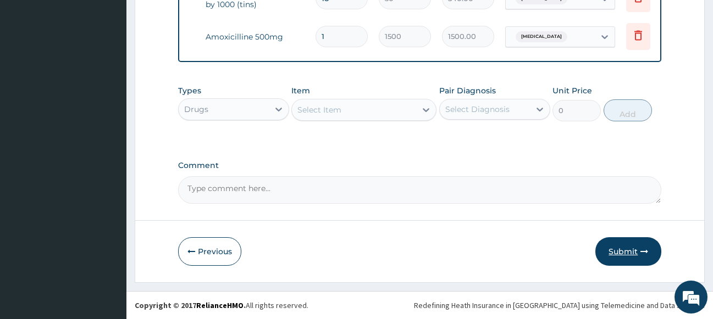
click at [628, 250] on button "Submit" at bounding box center [628, 251] width 66 height 29
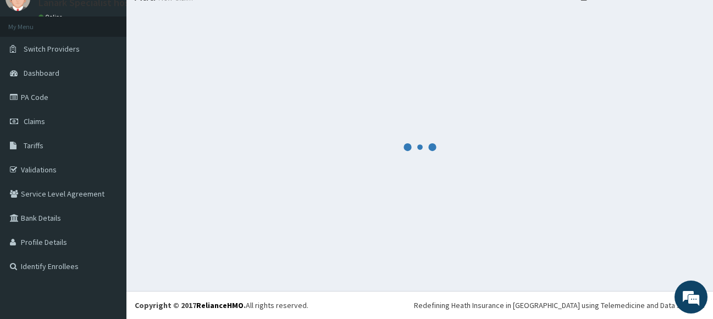
scroll to position [47, 0]
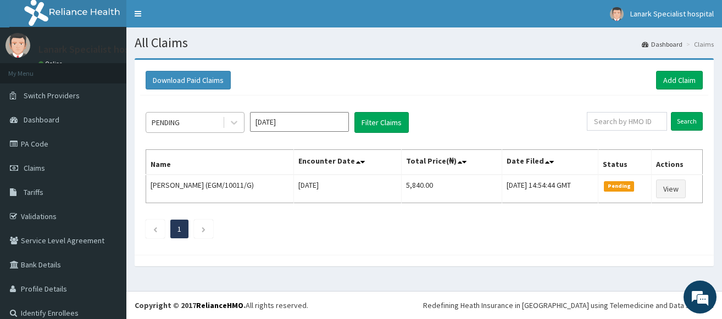
click at [194, 121] on div "PENDING" at bounding box center [184, 123] width 76 height 18
click at [266, 252] on div "Download Paid Claims Add Claim × Note you can only download claims within a max…" at bounding box center [424, 157] width 579 height 195
